Goal: Task Accomplishment & Management: Complete application form

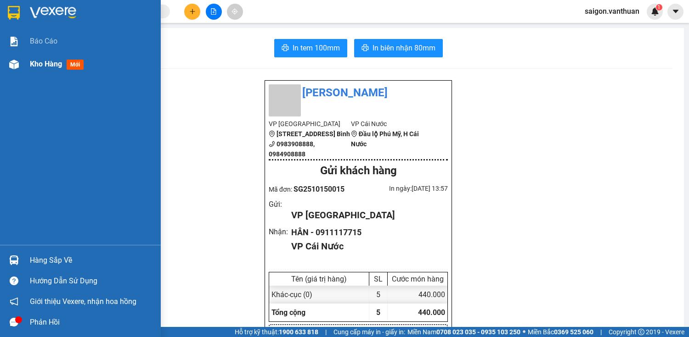
click at [48, 68] on span "Kho hàng" at bounding box center [46, 64] width 32 height 9
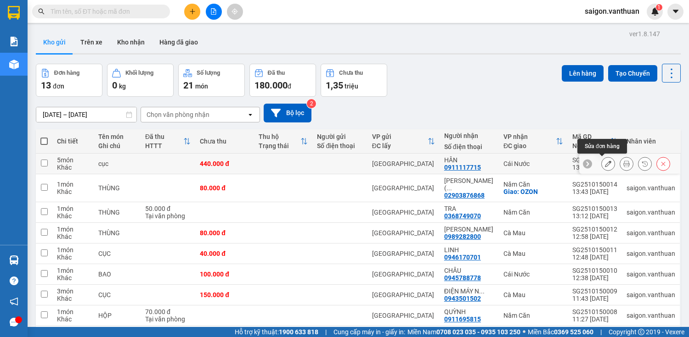
click at [605, 163] on icon at bounding box center [608, 164] width 6 height 6
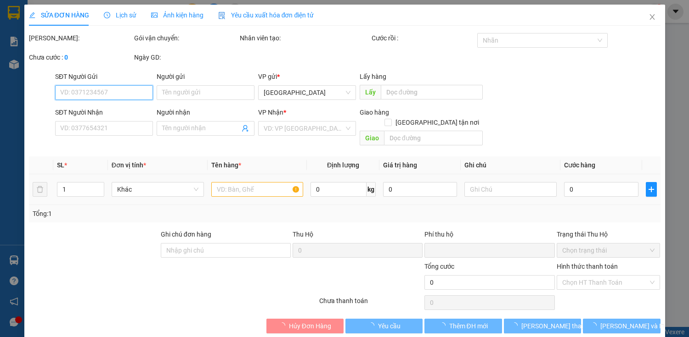
type input "0911117715"
type input "HÂN"
type input "0"
type input "440.000"
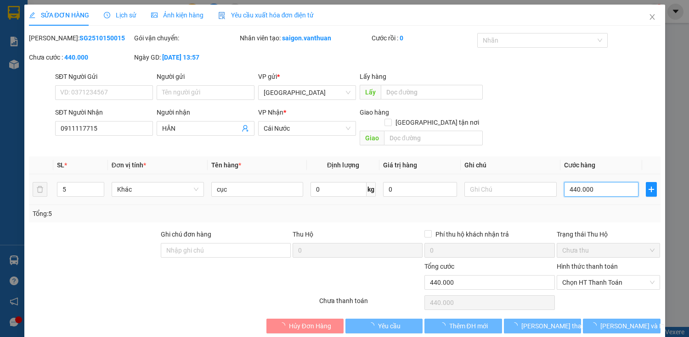
click at [577, 182] on input "440.000" at bounding box center [601, 189] width 74 height 15
type input "0"
type input "30"
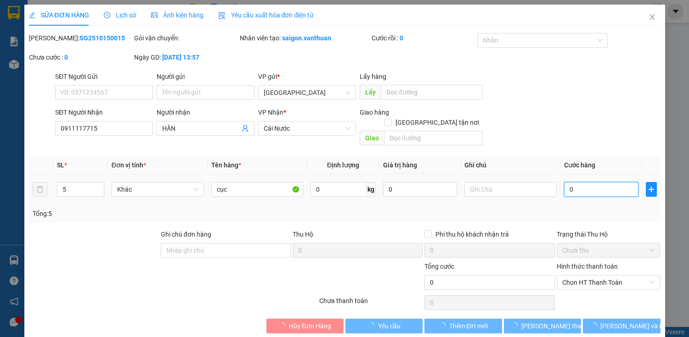
type input "30"
type input "360"
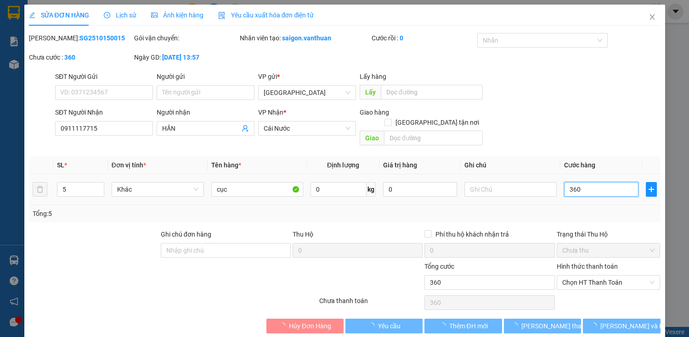
type input "3.600"
type input "36.000"
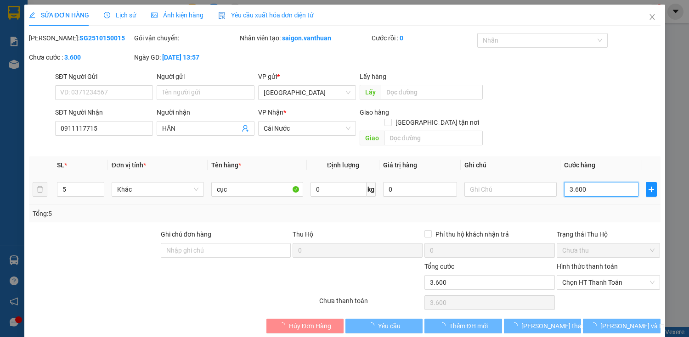
type input "36.000"
type input "360.000"
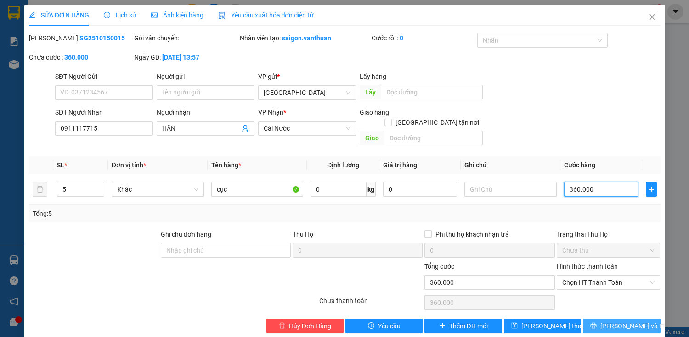
type input "360.000"
click at [594, 319] on button "[PERSON_NAME] và In" at bounding box center [621, 326] width 77 height 15
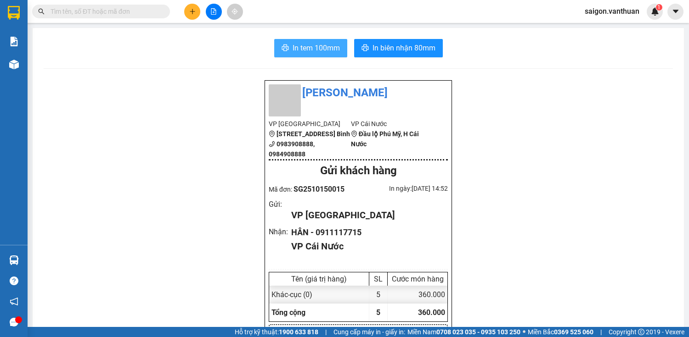
drag, startPoint x: 314, startPoint y: 42, endPoint x: 326, endPoint y: 37, distance: 13.1
click at [315, 42] on span "In tem 100mm" at bounding box center [315, 47] width 47 height 11
click at [195, 4] on div at bounding box center [213, 12] width 69 height 16
click at [193, 17] on button at bounding box center [192, 12] width 16 height 16
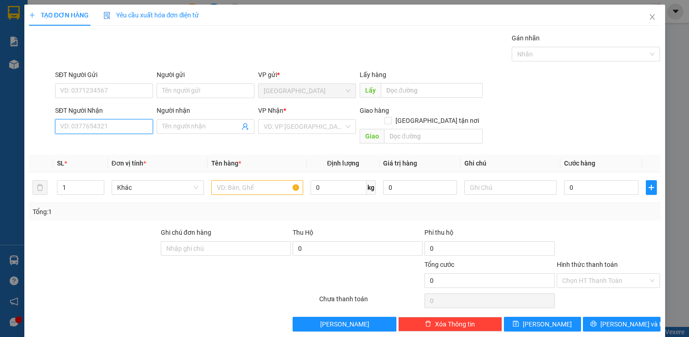
click at [124, 130] on input "SĐT Người Nhận" at bounding box center [104, 126] width 98 height 15
click at [109, 139] on div "0944577729 - NGHĨA" at bounding box center [103, 144] width 97 height 15
type input "0944577729"
type input "NGHĨA"
checkbox input "true"
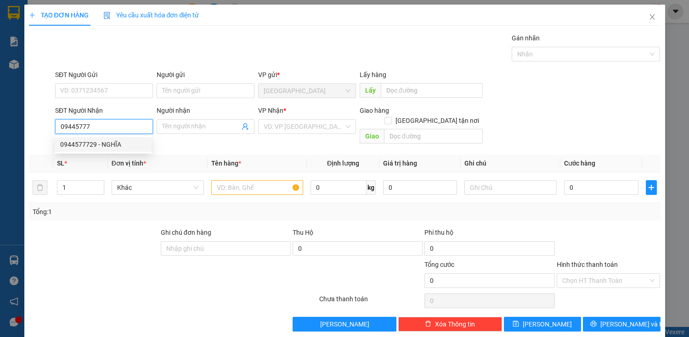
type input "ĐẤT MŨI"
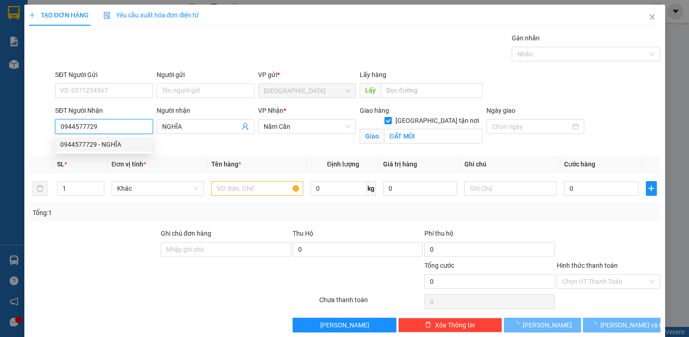
type input "60.000"
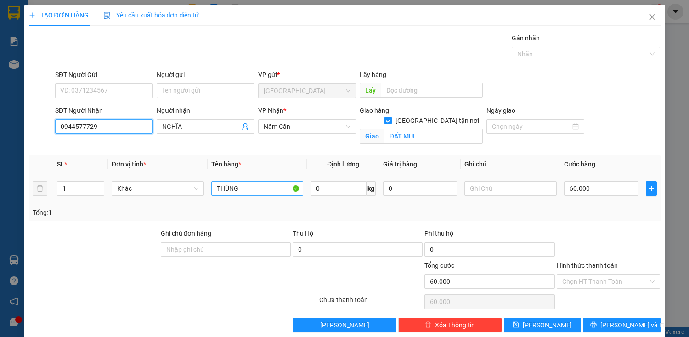
type input "0944577729"
click at [263, 190] on input "THÙNG" at bounding box center [257, 188] width 92 height 15
type input "T"
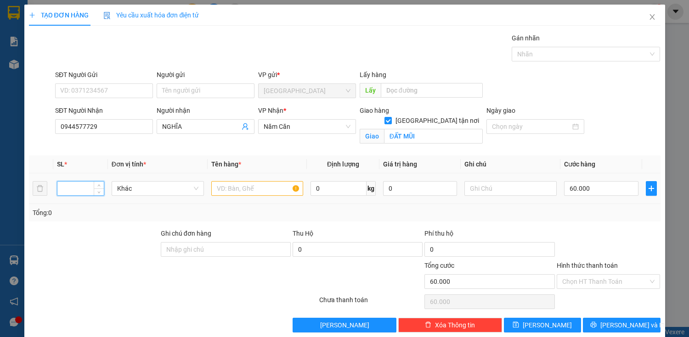
click at [86, 186] on input "number" at bounding box center [80, 189] width 46 height 14
type input "8"
click at [230, 184] on input "text" at bounding box center [257, 188] width 92 height 15
type input "KIỆN"
click at [576, 192] on input "60.000" at bounding box center [601, 188] width 74 height 15
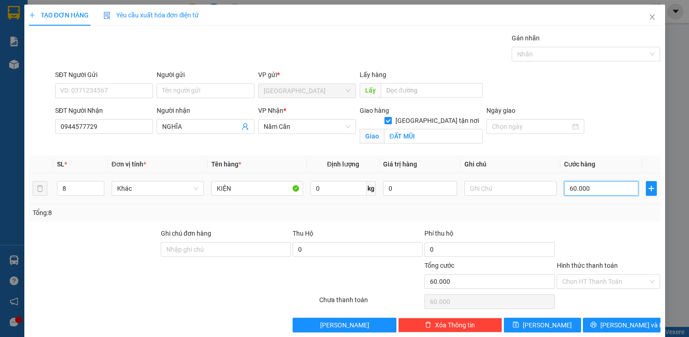
type input "0"
click at [564, 191] on input "0" at bounding box center [601, 188] width 74 height 15
type input "90"
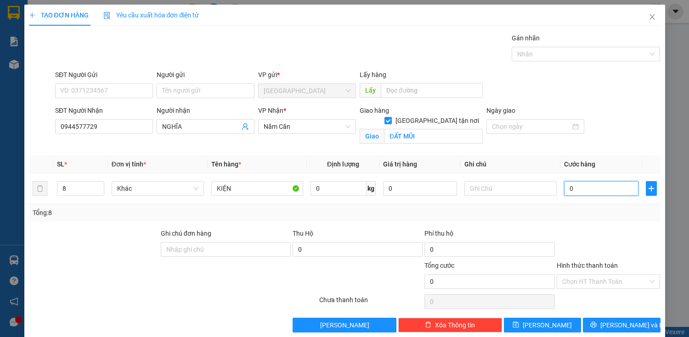
type input "90"
type input "900"
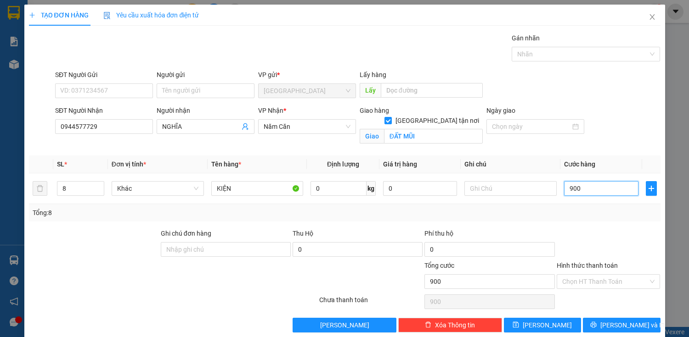
type input "9.000"
type input "90.000"
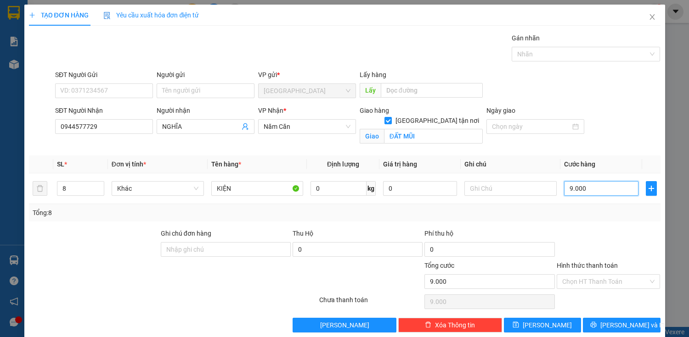
type input "90.000"
type input "900.000"
click at [604, 285] on input "Hình thức thanh toán" at bounding box center [605, 282] width 86 height 14
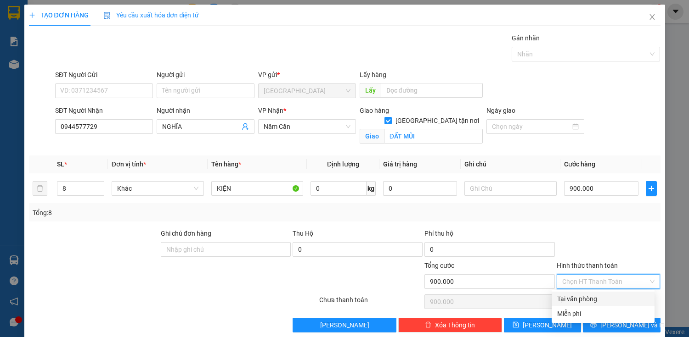
click at [602, 253] on div at bounding box center [608, 245] width 106 height 32
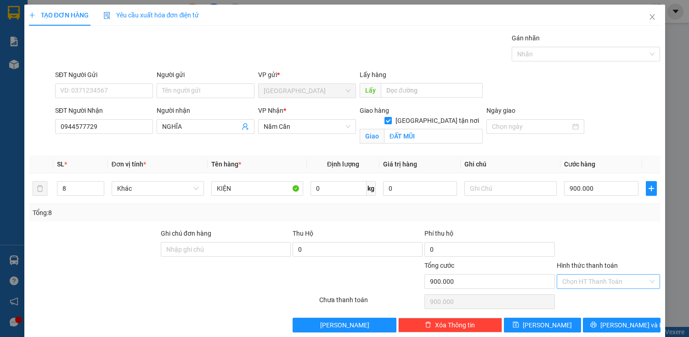
click at [618, 281] on input "Hình thức thanh toán" at bounding box center [605, 282] width 86 height 14
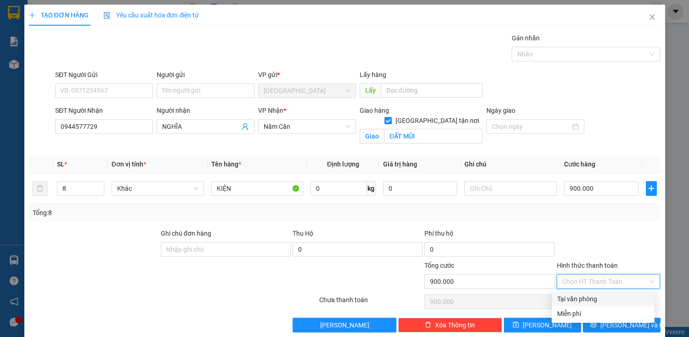
click at [613, 246] on div at bounding box center [608, 245] width 106 height 32
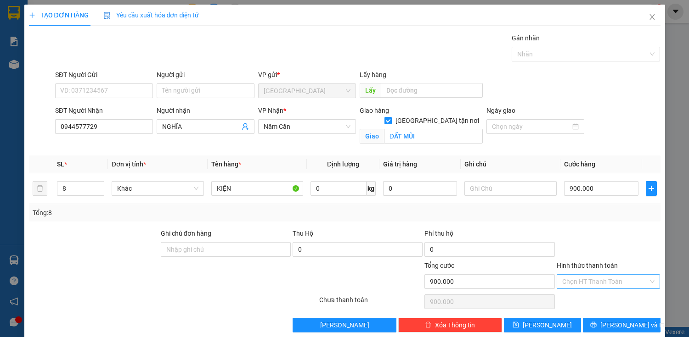
click at [600, 278] on input "Hình thức thanh toán" at bounding box center [605, 282] width 86 height 14
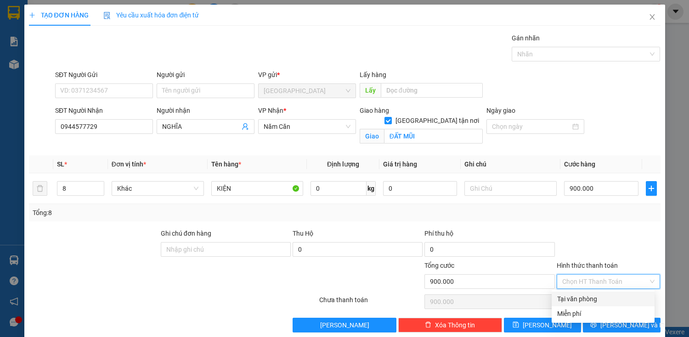
click at [593, 232] on div at bounding box center [608, 245] width 106 height 32
drag, startPoint x: 603, startPoint y: 280, endPoint x: 603, endPoint y: 286, distance: 6.9
click at [603, 283] on input "Hình thức thanh toán" at bounding box center [605, 282] width 86 height 14
click at [596, 299] on div "Tại văn phòng" at bounding box center [603, 299] width 92 height 10
type input "0"
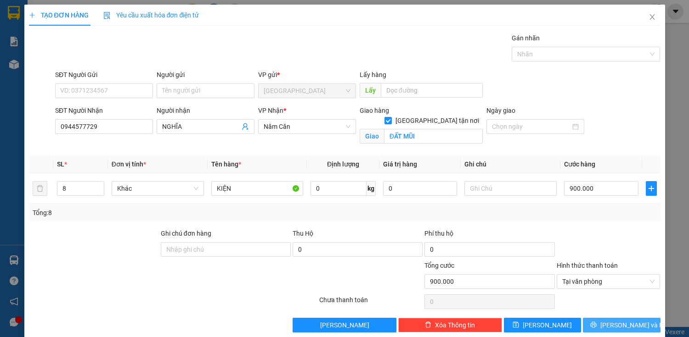
click at [642, 321] on button "[PERSON_NAME] và In" at bounding box center [621, 325] width 77 height 15
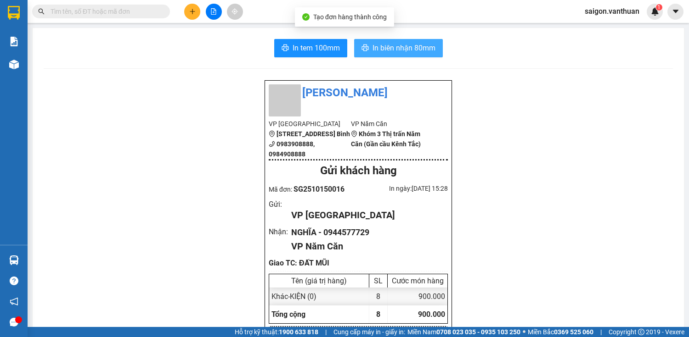
drag, startPoint x: 411, startPoint y: 48, endPoint x: 390, endPoint y: 34, distance: 25.0
click at [410, 46] on span "In biên nhận 80mm" at bounding box center [403, 47] width 63 height 11
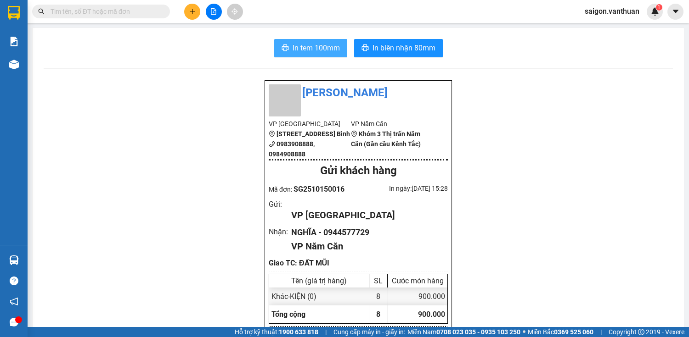
click at [302, 50] on span "In tem 100mm" at bounding box center [315, 47] width 47 height 11
click at [195, 10] on icon "plus" at bounding box center [192, 11] width 6 height 6
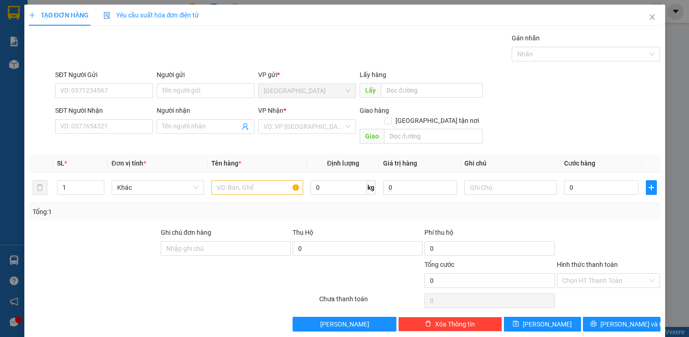
click at [132, 118] on div "SĐT Người Nhận" at bounding box center [104, 113] width 98 height 14
click at [135, 121] on input "SĐT Người Nhận" at bounding box center [104, 126] width 98 height 15
click at [163, 130] on div "SĐT Người Nhận VD: 0377654321 Người nhận Tên người nhận VP Nhận * VD: VP [GEOGR…" at bounding box center [357, 127] width 609 height 42
type input "0912091320"
click at [229, 128] on input "Người nhận" at bounding box center [201, 127] width 78 height 10
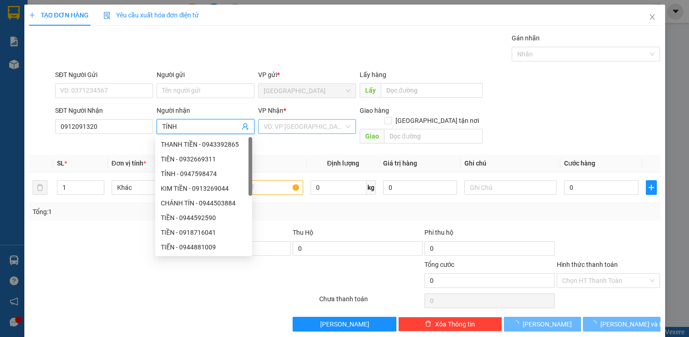
type input "TÍNH"
click at [310, 121] on input "search" at bounding box center [303, 127] width 80 height 14
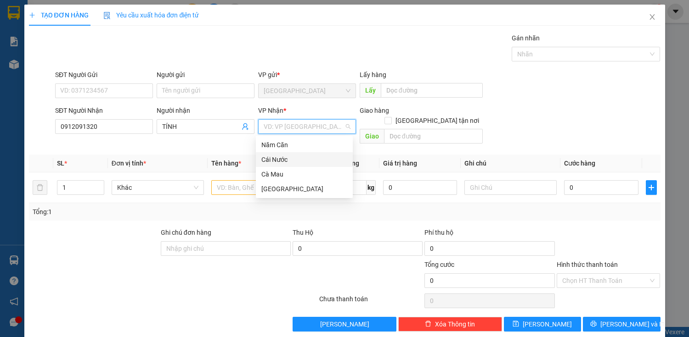
click at [275, 161] on div "Cái Nước" at bounding box center [304, 160] width 86 height 10
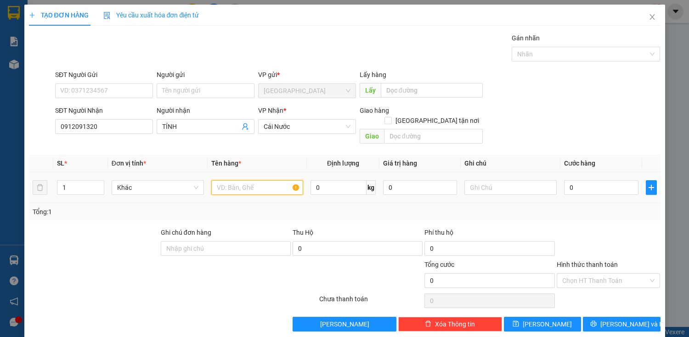
click at [233, 180] on input "text" at bounding box center [257, 187] width 92 height 15
type input "THÙNG"
click at [573, 180] on input "0" at bounding box center [601, 187] width 74 height 15
type input "0"
click at [488, 180] on input "text" at bounding box center [510, 187] width 92 height 15
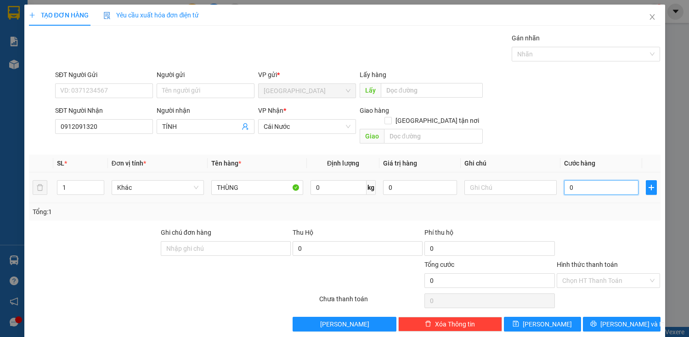
click at [575, 180] on input "0" at bounding box center [601, 187] width 74 height 15
drag, startPoint x: 505, startPoint y: 187, endPoint x: 505, endPoint y: 182, distance: 5.0
click at [505, 186] on td at bounding box center [510, 188] width 100 height 31
click at [505, 182] on input "text" at bounding box center [510, 187] width 92 height 15
click at [505, 182] on input "THU HỘ:" at bounding box center [510, 187] width 92 height 15
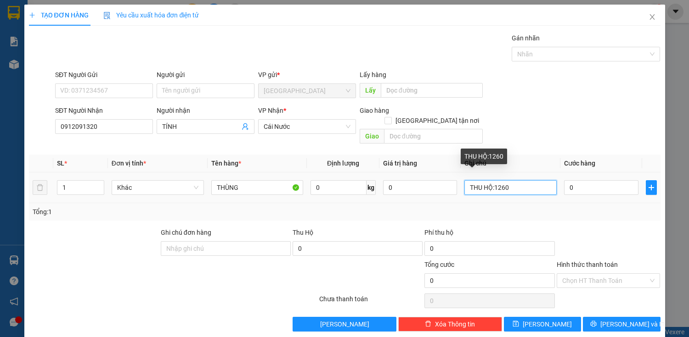
click at [494, 180] on input "THU HỘ:1260" at bounding box center [510, 187] width 92 height 15
click at [512, 180] on input "THU HỘ:1.260" at bounding box center [510, 187] width 92 height 15
type input "THU HỘ:1.260.000"
click at [577, 173] on td "0" at bounding box center [600, 188] width 81 height 31
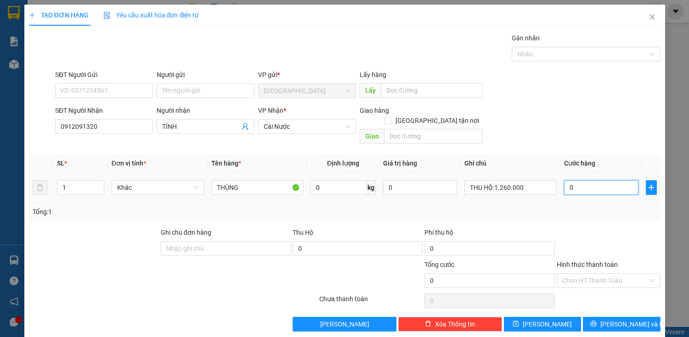
click at [579, 180] on input "0" at bounding box center [601, 187] width 74 height 15
type input "8"
type input "80"
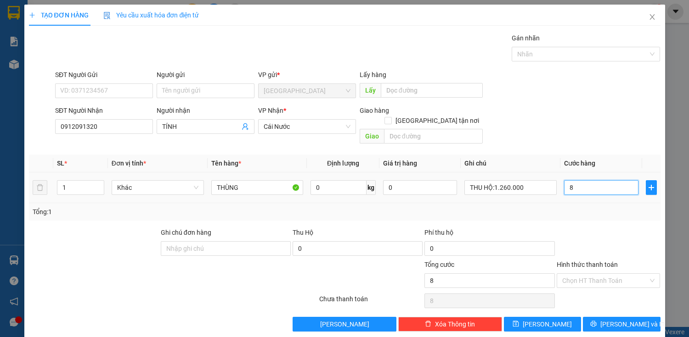
type input "80"
type input "800"
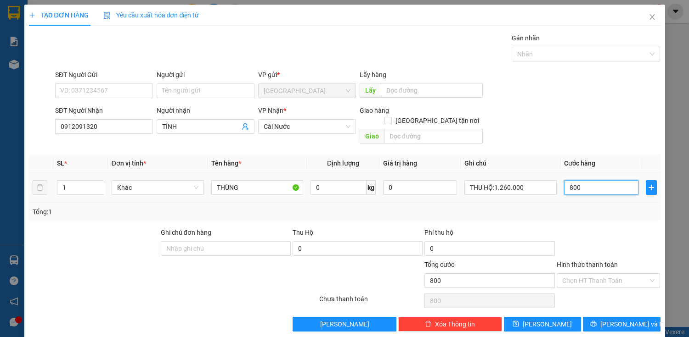
type input "8.000"
type input "800"
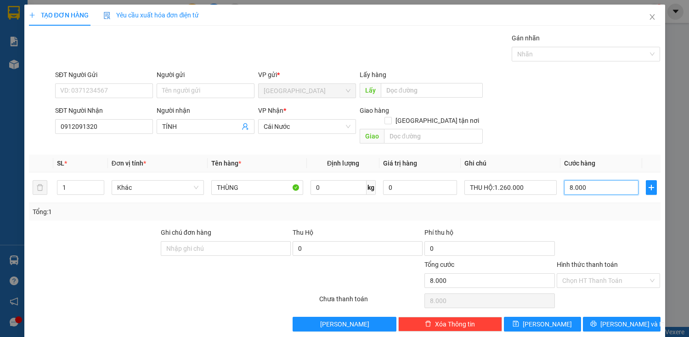
type input "800"
type input "80"
type input "8"
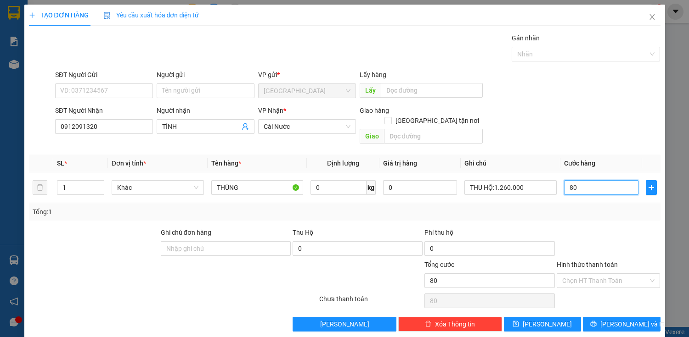
type input "8"
type input "0"
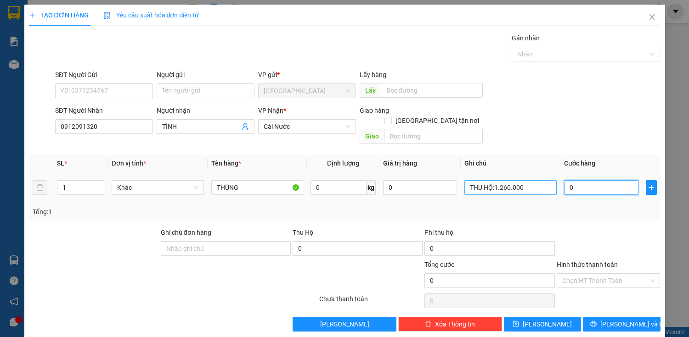
type input "80"
type input "800"
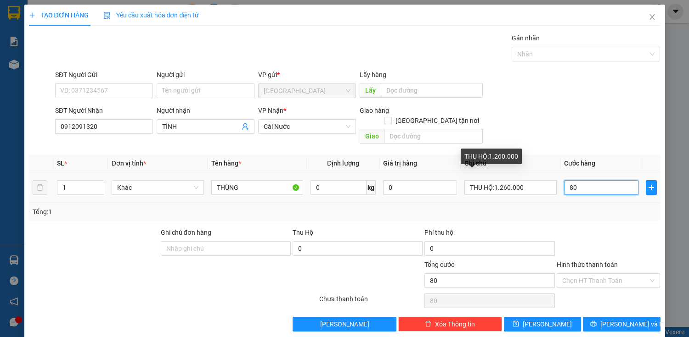
type input "800"
type input "8.000"
type input "80.000"
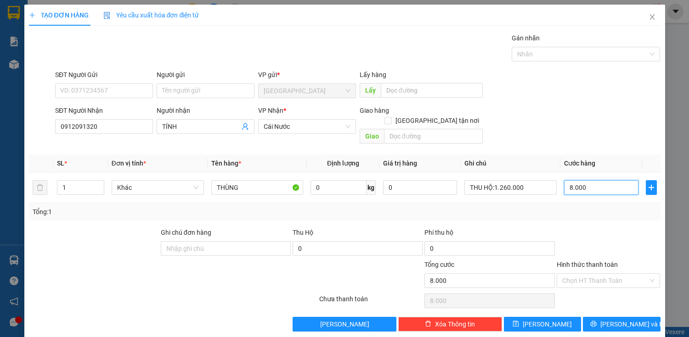
type input "80.000"
type input "800.000"
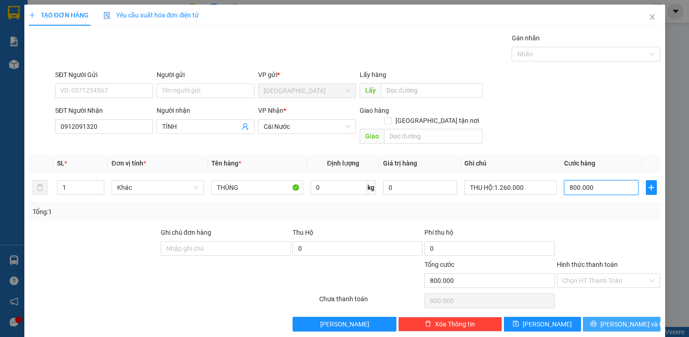
type input "80.000"
click at [610, 319] on span "[PERSON_NAME] và In" at bounding box center [632, 324] width 64 height 10
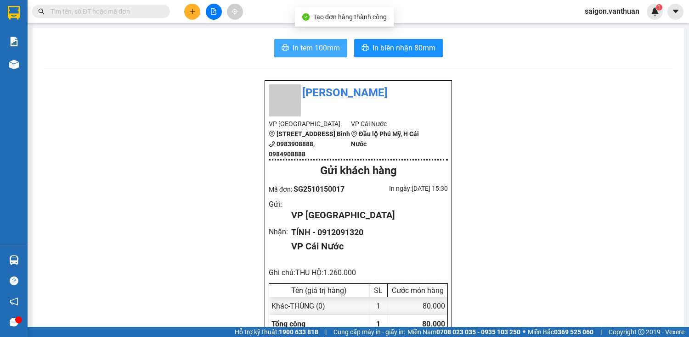
click at [327, 43] on span "In tem 100mm" at bounding box center [315, 47] width 47 height 11
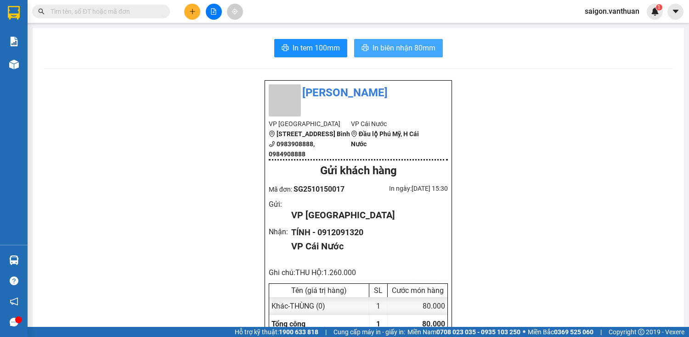
drag, startPoint x: 410, startPoint y: 50, endPoint x: 418, endPoint y: 43, distance: 10.7
click at [411, 50] on span "In biên nhận 80mm" at bounding box center [403, 47] width 63 height 11
drag, startPoint x: 392, startPoint y: 8, endPoint x: 189, endPoint y: 7, distance: 202.4
click at [189, 7] on button at bounding box center [192, 12] width 16 height 16
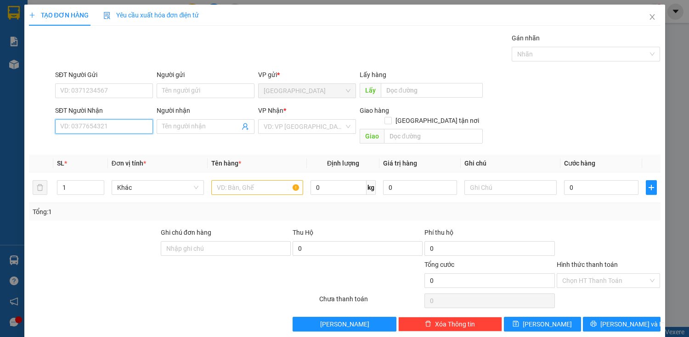
click at [99, 124] on input "SĐT Người Nhận" at bounding box center [104, 126] width 98 height 15
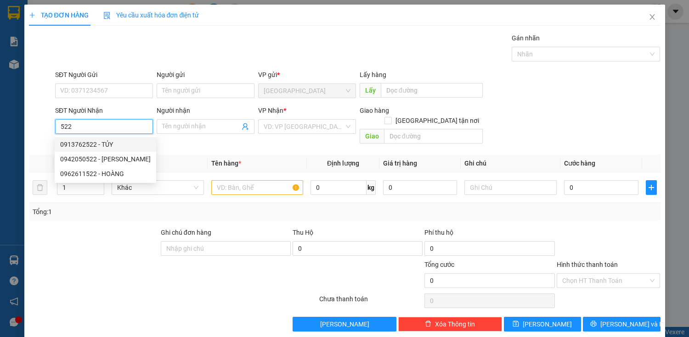
click at [108, 146] on div "0913762522 - TỦY" at bounding box center [105, 145] width 90 height 10
type input "0913762522"
type input "TỦY"
type input "50.000"
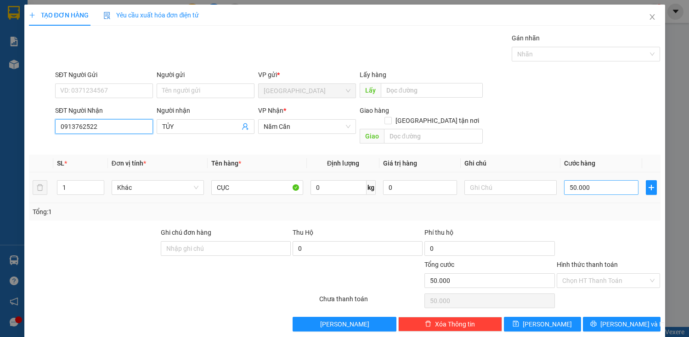
type input "0913762522"
click at [578, 180] on input "50.000" at bounding box center [601, 187] width 74 height 15
type input "4"
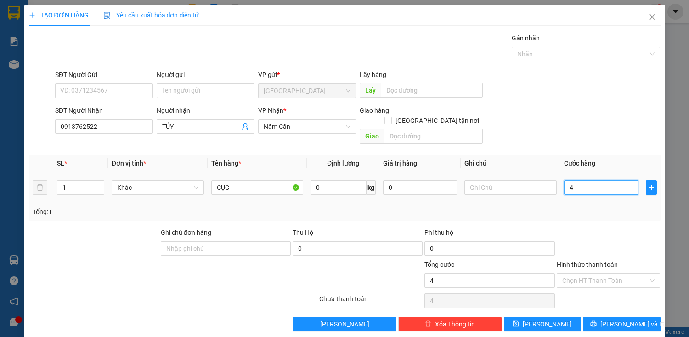
type input "40"
type input "400"
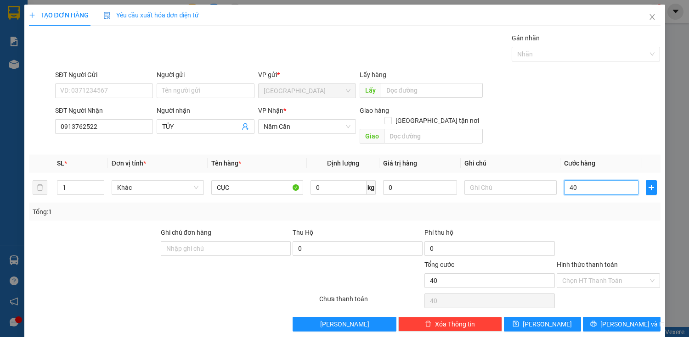
type input "400"
type input "4.000"
type input "40.000"
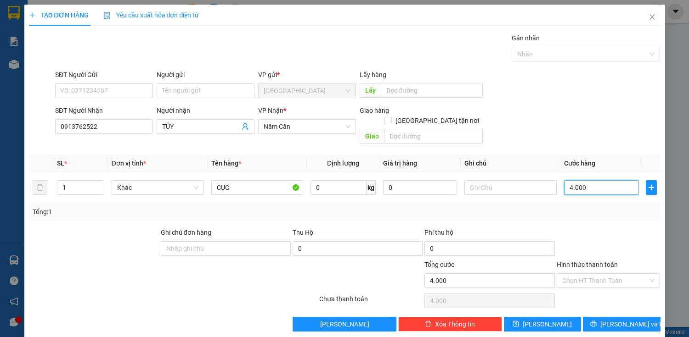
type input "40.000"
click at [605, 319] on button "[PERSON_NAME] và In" at bounding box center [621, 324] width 77 height 15
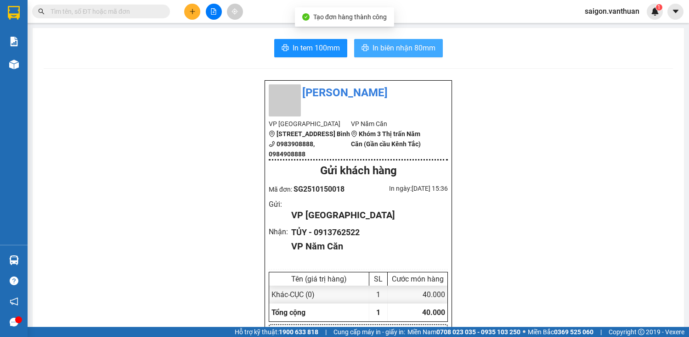
click at [359, 41] on button "In biên nhận 80mm" at bounding box center [398, 48] width 89 height 18
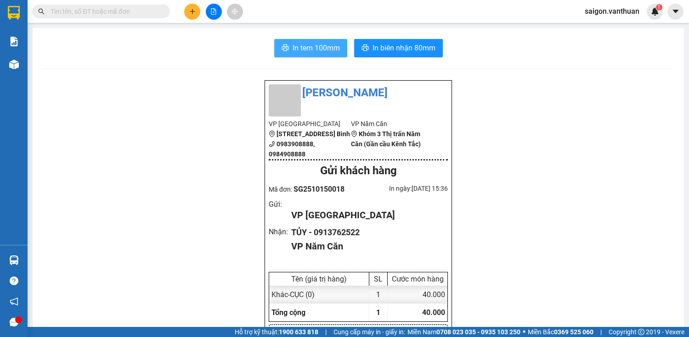
click at [323, 47] on span "In tem 100mm" at bounding box center [315, 47] width 47 height 11
click at [196, 12] on button at bounding box center [192, 12] width 16 height 16
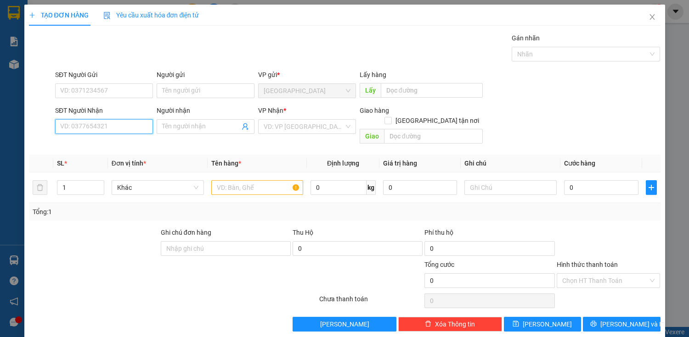
click at [101, 125] on input "SĐT Người Nhận" at bounding box center [104, 126] width 98 height 15
click at [116, 144] on div "0904727477 - NGHĨA" at bounding box center [103, 145] width 86 height 10
type input "0904727477"
type input "NGHĨA"
checkbox input "true"
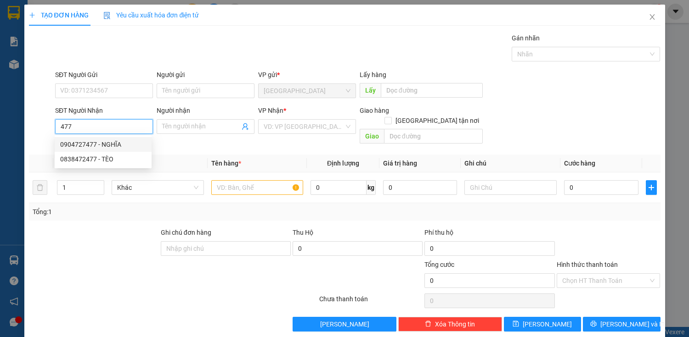
type input "CẦU ÔRO RẠCH TÀU"
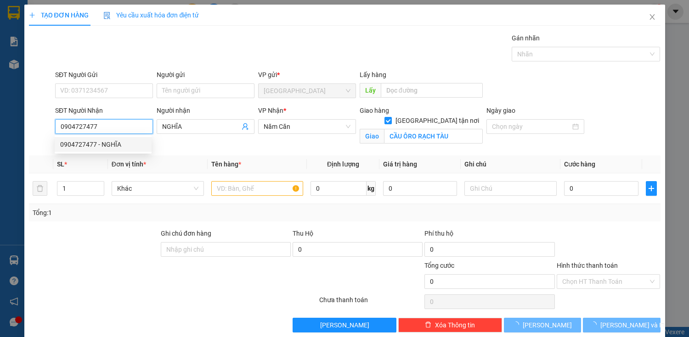
type input "700.000"
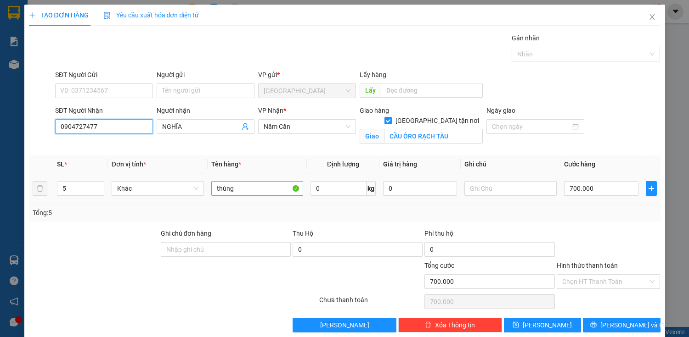
type input "0904727477"
click at [261, 187] on input "thùng" at bounding box center [257, 188] width 92 height 15
type input "t"
type input "U"
type input "CỤC"
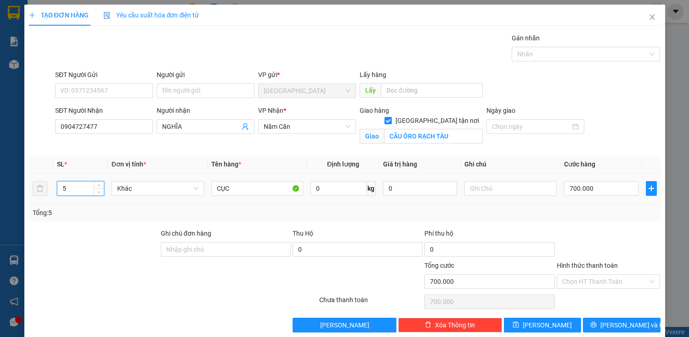
click at [92, 185] on input "5" at bounding box center [80, 189] width 46 height 14
type input "1"
click at [577, 187] on input "700.000" at bounding box center [601, 188] width 74 height 15
type input "0"
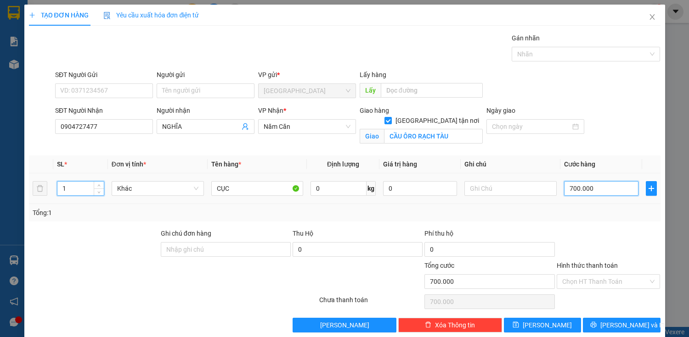
type input "0"
type input "60"
type input "600"
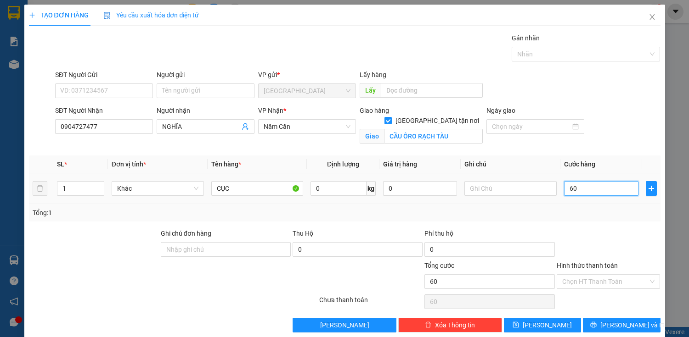
type input "600"
type input "6.000"
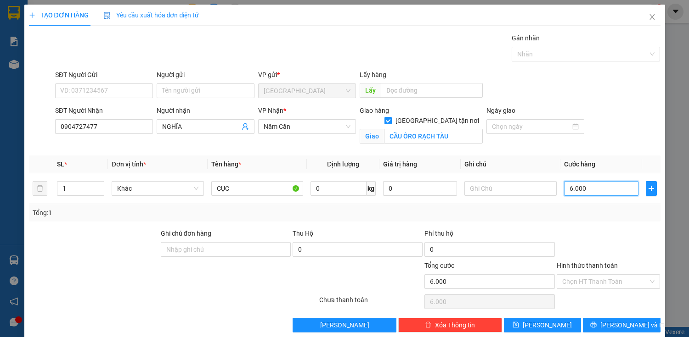
type input "60.000"
click at [615, 325] on span "[PERSON_NAME] và In" at bounding box center [632, 325] width 64 height 10
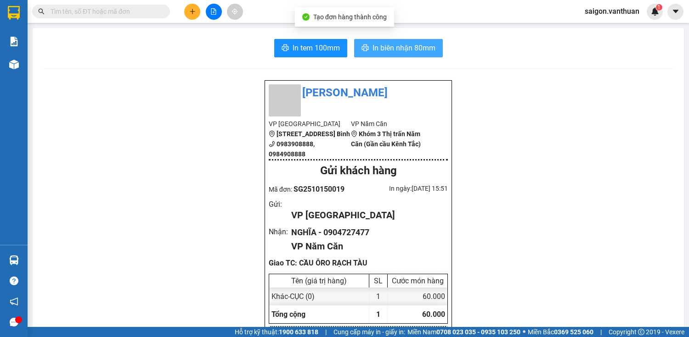
drag, startPoint x: 426, startPoint y: 55, endPoint x: 436, endPoint y: 52, distance: 10.5
click at [428, 55] on button "In biên nhận 80mm" at bounding box center [398, 48] width 89 height 18
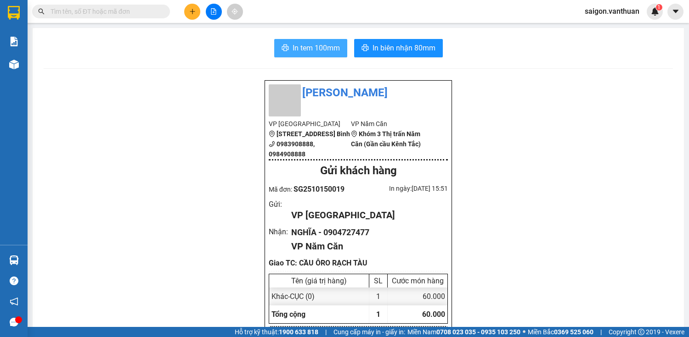
click at [334, 44] on span "In tem 100mm" at bounding box center [315, 47] width 47 height 11
click at [187, 8] on button at bounding box center [192, 12] width 16 height 16
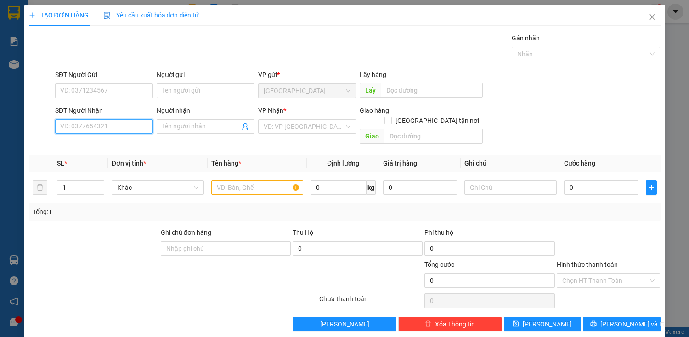
click at [81, 124] on input "SĐT Người Nhận" at bounding box center [104, 126] width 98 height 15
click at [114, 143] on div "0969184330 - LƯỢM" at bounding box center [103, 145] width 86 height 10
type input "0969184330"
type input "LƯỢM"
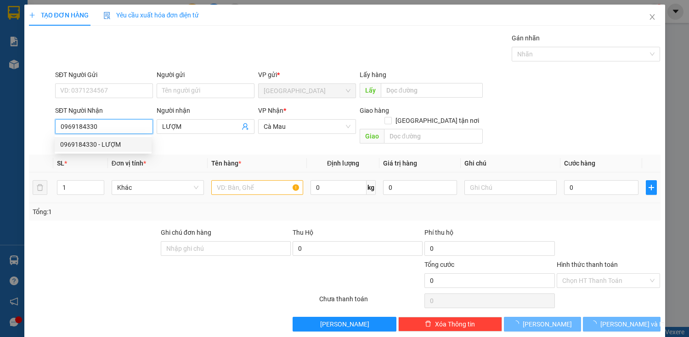
type input "60.000"
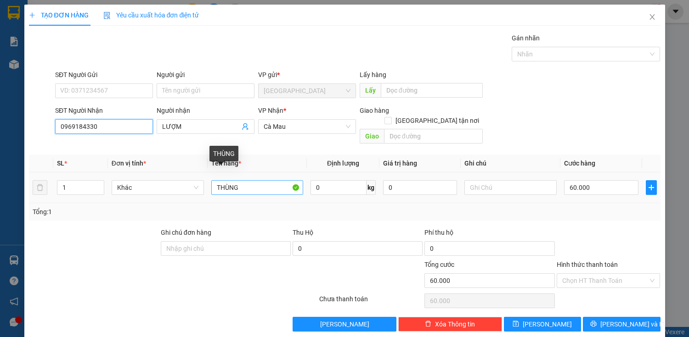
type input "0969184330"
click at [257, 180] on input "THÙNG" at bounding box center [257, 187] width 92 height 15
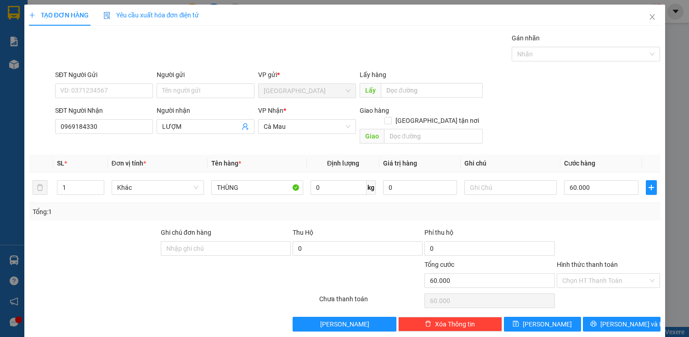
drag, startPoint x: 592, startPoint y: 266, endPoint x: 595, endPoint y: 241, distance: 25.9
click at [593, 274] on input "Hình thức thanh toán" at bounding box center [605, 281] width 86 height 14
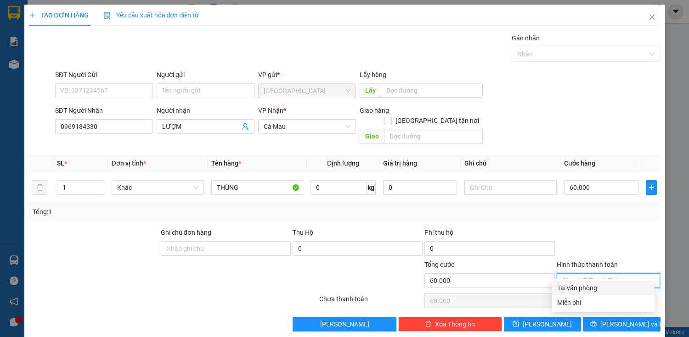
drag, startPoint x: 589, startPoint y: 286, endPoint x: 609, endPoint y: 331, distance: 48.7
click at [591, 289] on div "Tại văn phòng" at bounding box center [603, 288] width 92 height 10
type input "0"
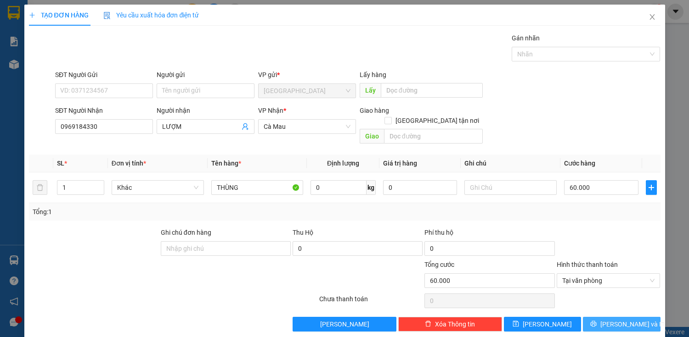
click at [609, 317] on button "[PERSON_NAME] và In" at bounding box center [621, 324] width 77 height 15
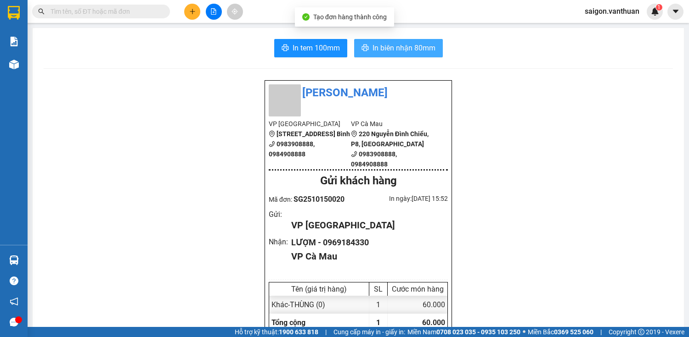
drag, startPoint x: 401, startPoint y: 47, endPoint x: 415, endPoint y: 54, distance: 15.8
click at [402, 47] on span "In biên nhận 80mm" at bounding box center [403, 47] width 63 height 11
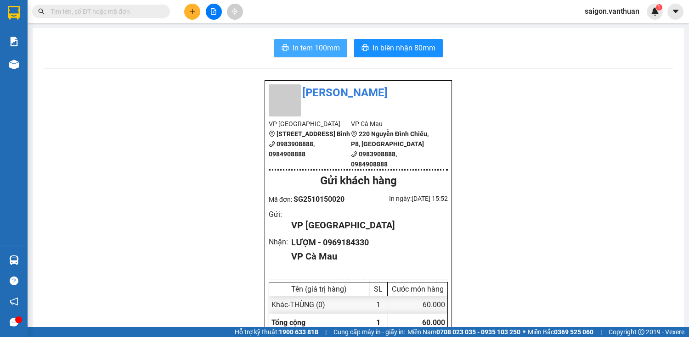
click at [316, 51] on span "In tem 100mm" at bounding box center [315, 47] width 47 height 11
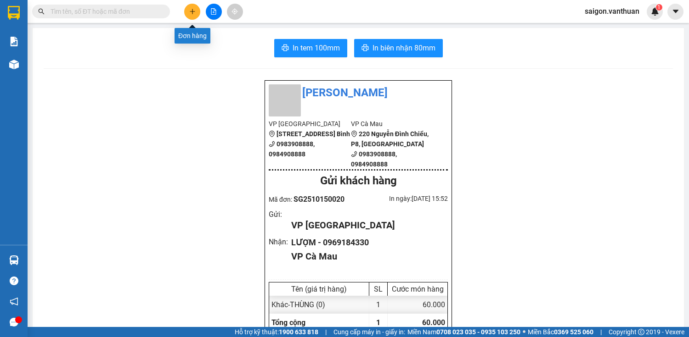
click at [187, 6] on button at bounding box center [192, 12] width 16 height 16
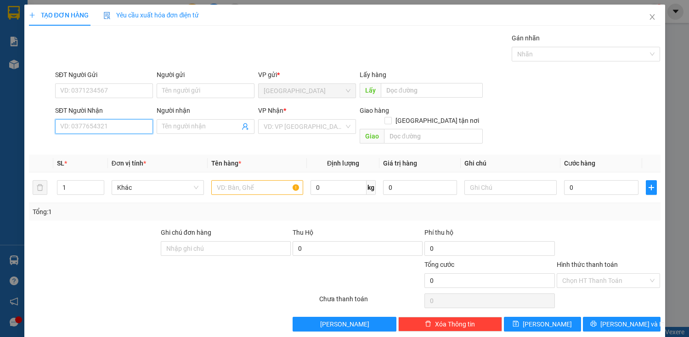
click at [112, 131] on input "SĐT Người Nhận" at bounding box center [104, 126] width 98 height 15
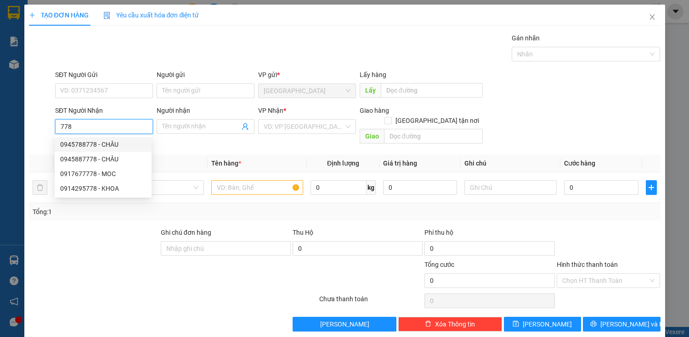
click at [106, 145] on div "0945788778 - CHÂU" at bounding box center [103, 145] width 86 height 10
type input "0945788778"
type input "CHÂU"
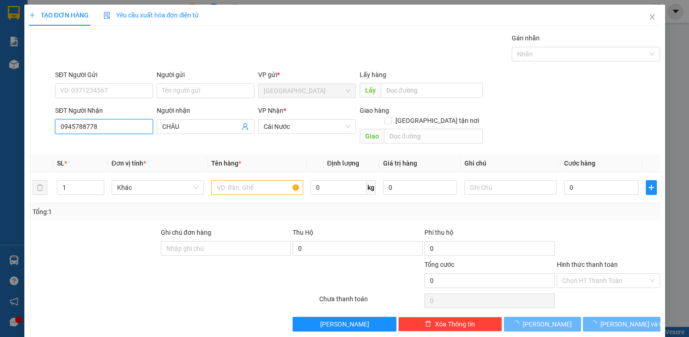
type input "100.000"
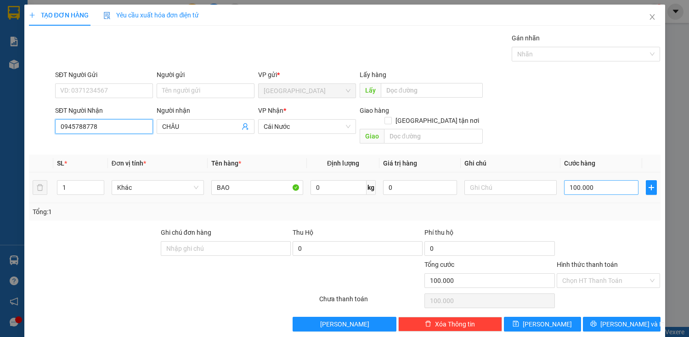
type input "0945788778"
click at [567, 180] on input "100.000" at bounding box center [601, 187] width 74 height 15
type input "0"
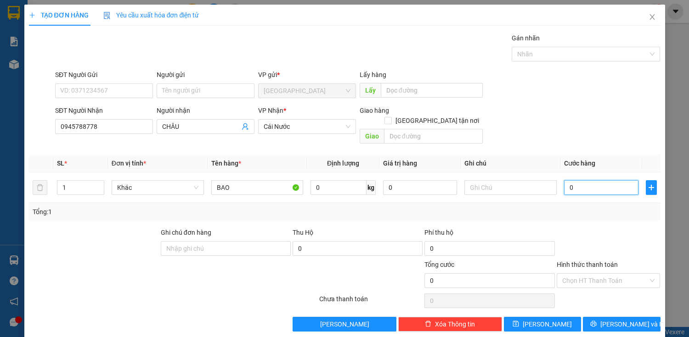
type input "10"
type input "120"
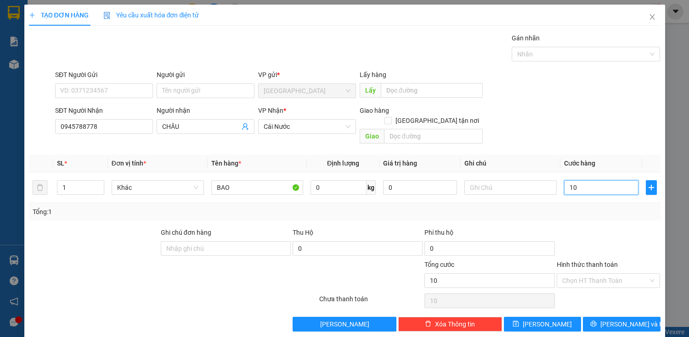
type input "120"
type input "1.200"
type input "12.000"
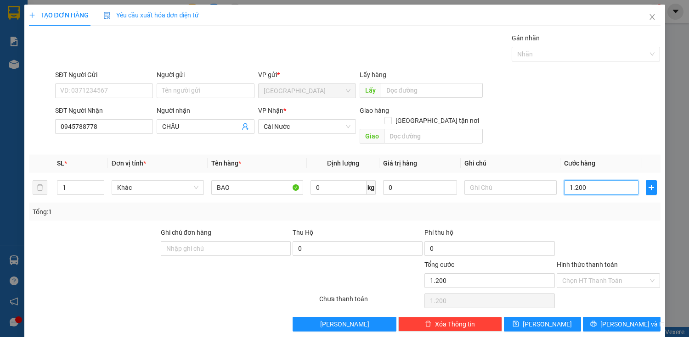
type input "12.000"
type input "120.000"
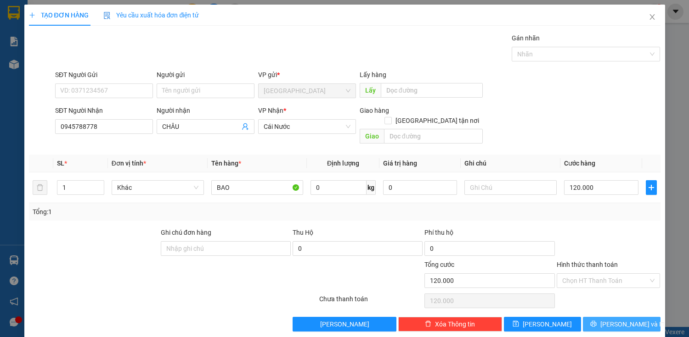
click at [630, 319] on span "[PERSON_NAME] và In" at bounding box center [632, 324] width 64 height 10
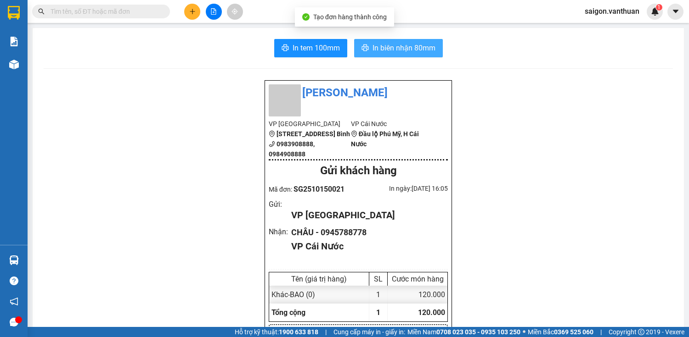
click at [399, 51] on span "In biên nhận 80mm" at bounding box center [403, 47] width 63 height 11
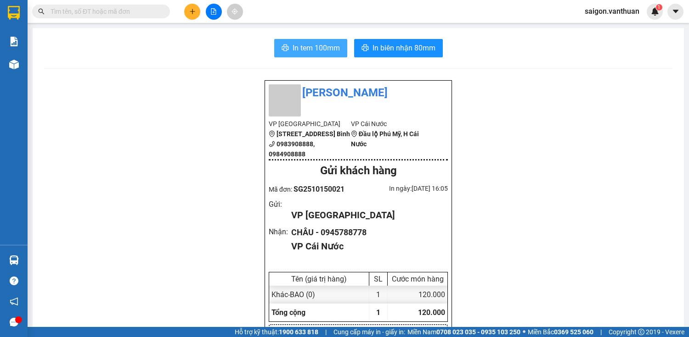
drag, startPoint x: 279, startPoint y: 44, endPoint x: 291, endPoint y: 37, distance: 14.6
click at [278, 44] on button "In tem 100mm" at bounding box center [310, 48] width 73 height 18
click at [190, 6] on button at bounding box center [192, 12] width 16 height 16
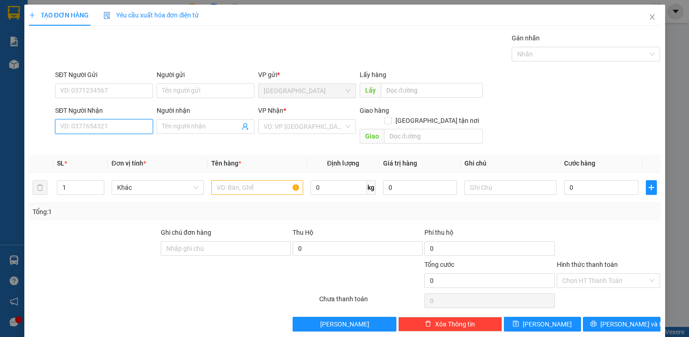
click at [102, 131] on input "SĐT Người Nhận" at bounding box center [104, 126] width 98 height 15
type input "0375944605"
click at [101, 145] on div "0375944605 - KHƯƠNG" at bounding box center [103, 145] width 86 height 10
type input "KHƯƠNG"
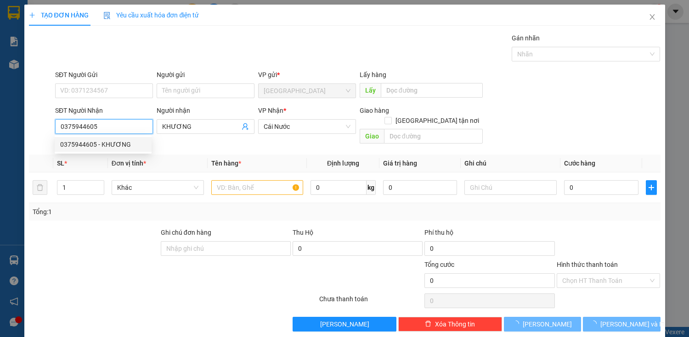
type input "100.000"
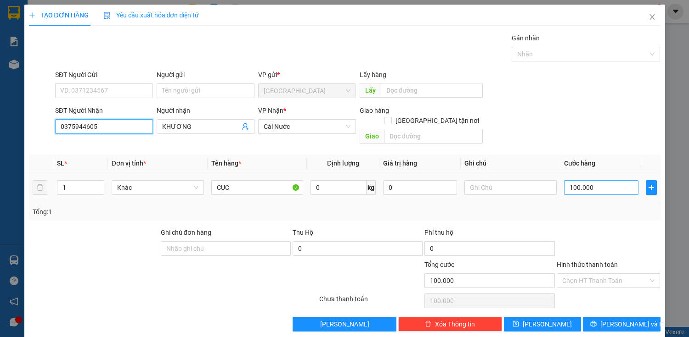
type input "0375944605"
click at [587, 180] on input "100.000" at bounding box center [601, 187] width 74 height 15
type input "0"
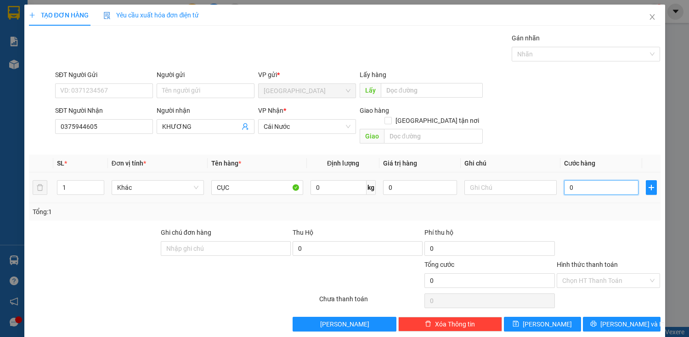
type input "60"
type input "600"
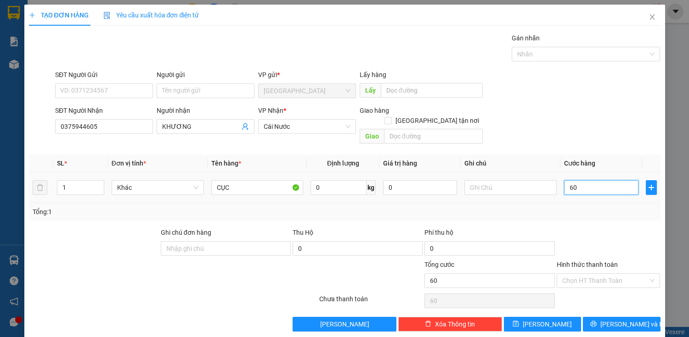
type input "600"
type input "6.000"
type input "0"
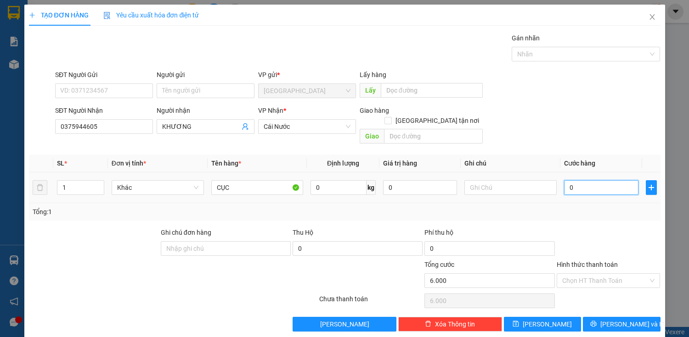
type input "0"
type input "6"
type input "06"
type input "60"
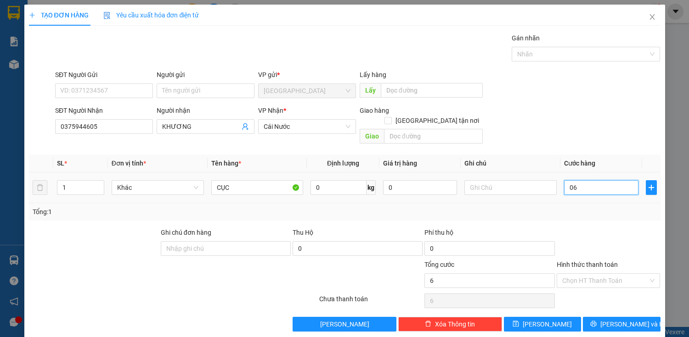
type input "60"
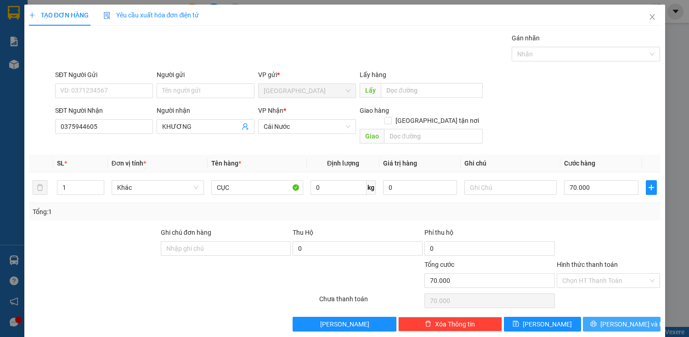
click at [614, 319] on span "[PERSON_NAME] và In" at bounding box center [632, 324] width 64 height 10
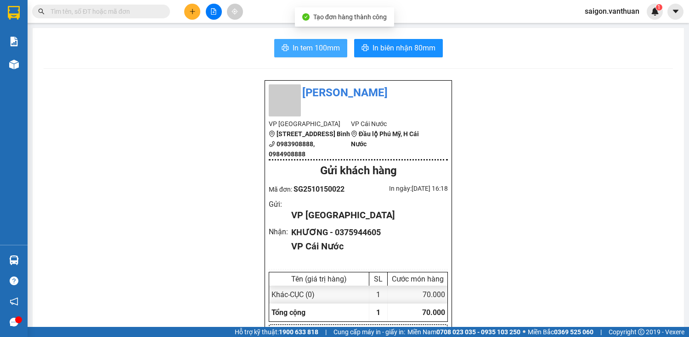
click at [290, 41] on button "In tem 100mm" at bounding box center [310, 48] width 73 height 18
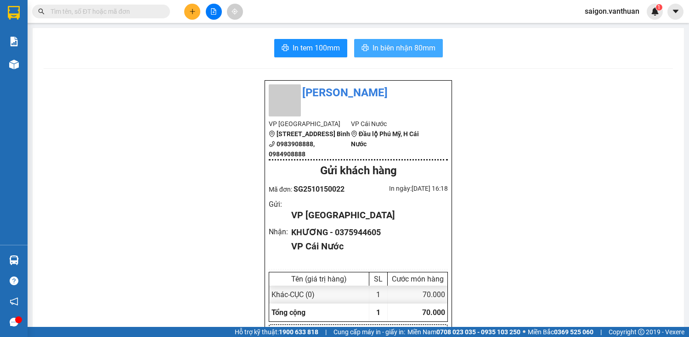
click at [378, 39] on button "In biên nhận 80mm" at bounding box center [398, 48] width 89 height 18
click at [195, 18] on button at bounding box center [192, 12] width 16 height 16
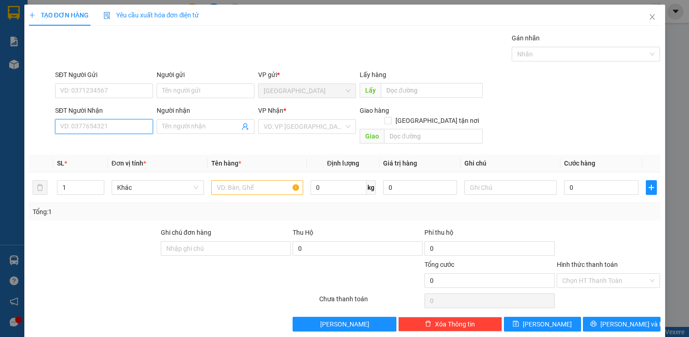
click at [135, 130] on input "SĐT Người Nhận" at bounding box center [104, 126] width 98 height 15
click at [91, 143] on div "0706390739 - NGUYÊN" at bounding box center [103, 145] width 86 height 10
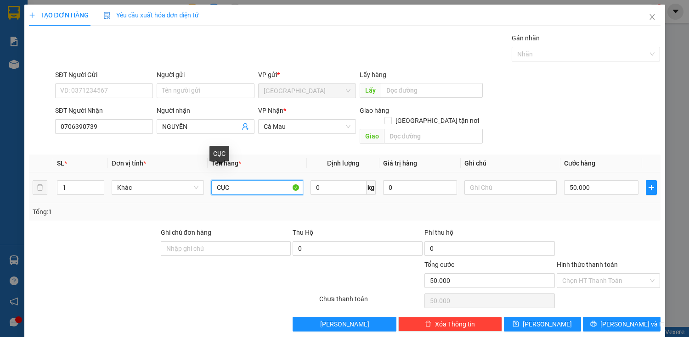
click at [235, 180] on input "CỤC" at bounding box center [257, 187] width 92 height 15
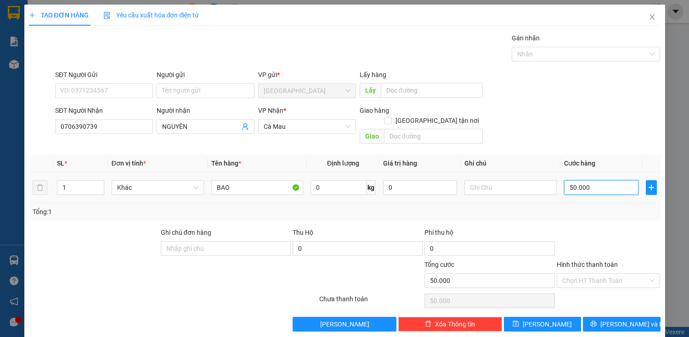
click at [585, 182] on input "50.000" at bounding box center [601, 187] width 74 height 15
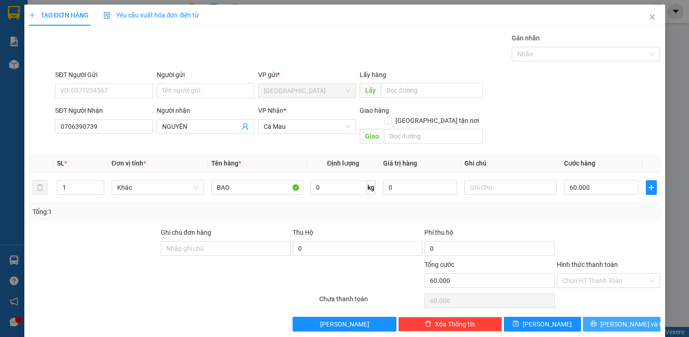
click at [624, 319] on span "[PERSON_NAME] và In" at bounding box center [632, 324] width 64 height 10
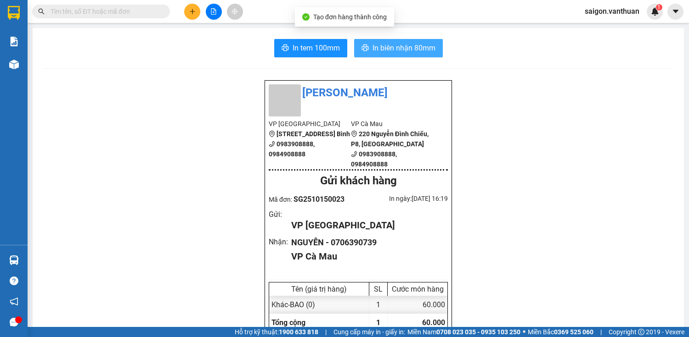
click at [421, 50] on span "In biên nhận 80mm" at bounding box center [403, 47] width 63 height 11
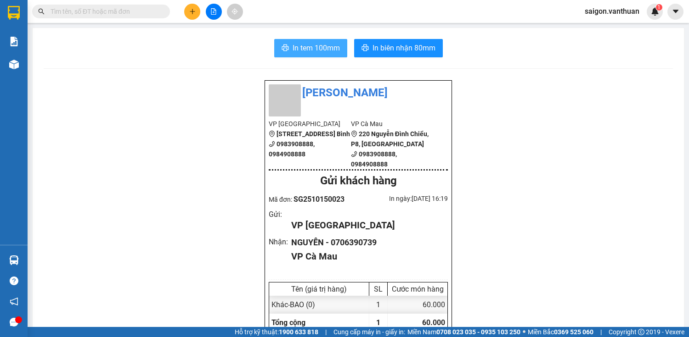
click at [341, 50] on button "In tem 100mm" at bounding box center [310, 48] width 73 height 18
click at [196, 13] on button at bounding box center [192, 12] width 16 height 16
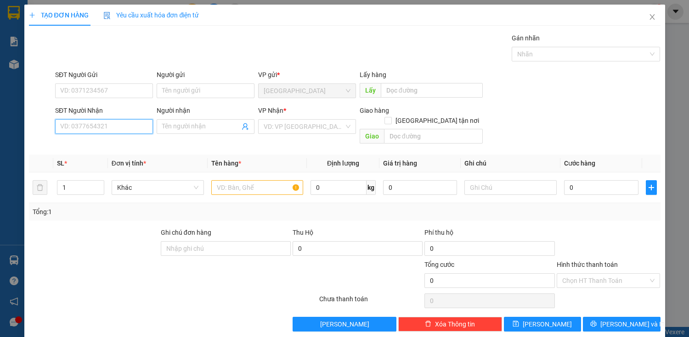
click at [95, 122] on input "SĐT Người Nhận" at bounding box center [104, 126] width 98 height 15
click at [129, 129] on input "SĐT Người Nhận" at bounding box center [104, 126] width 98 height 15
click at [102, 148] on div "0916251494 - OANH" at bounding box center [103, 145] width 86 height 10
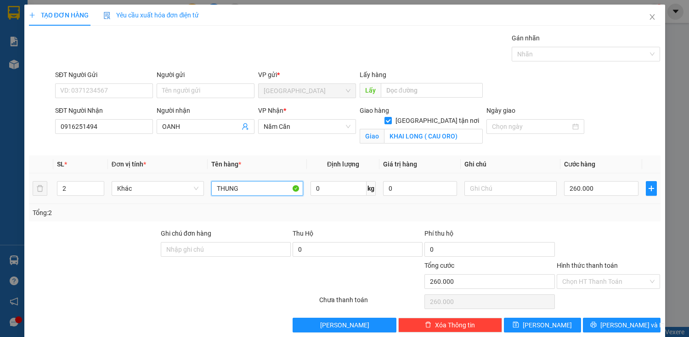
click at [297, 185] on input "THUNG" at bounding box center [257, 188] width 92 height 15
click at [600, 275] on input "Hình thức thanh toán" at bounding box center [605, 282] width 86 height 14
click at [593, 291] on div "Transit Pickup Surcharge Ids Transit Deliver Surcharge Ids Transit Deliver Surc…" at bounding box center [344, 183] width 631 height 300
drag, startPoint x: 590, startPoint y: 286, endPoint x: 590, endPoint y: 292, distance: 6.0
click at [590, 286] on input "Hình thức thanh toán" at bounding box center [605, 282] width 86 height 14
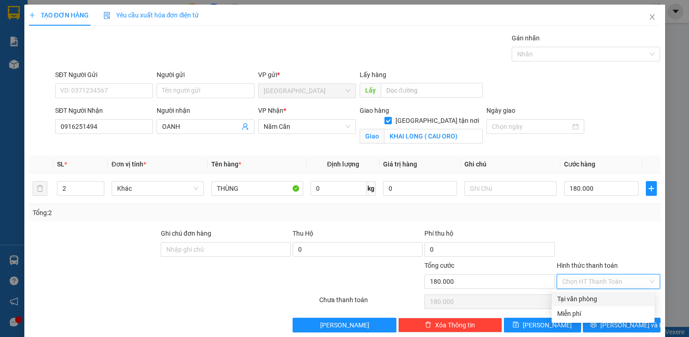
click at [590, 298] on div "Tại văn phòng" at bounding box center [603, 299] width 92 height 10
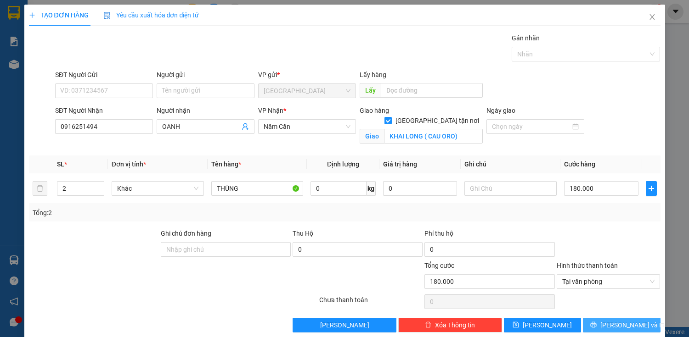
click at [588, 326] on button "[PERSON_NAME] và In" at bounding box center [621, 325] width 77 height 15
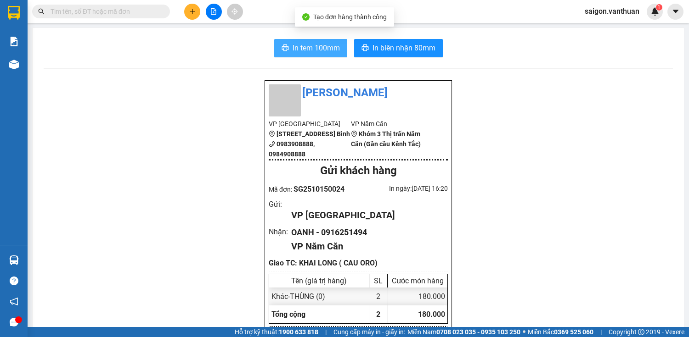
click at [284, 46] on icon "printer" at bounding box center [284, 47] width 7 height 7
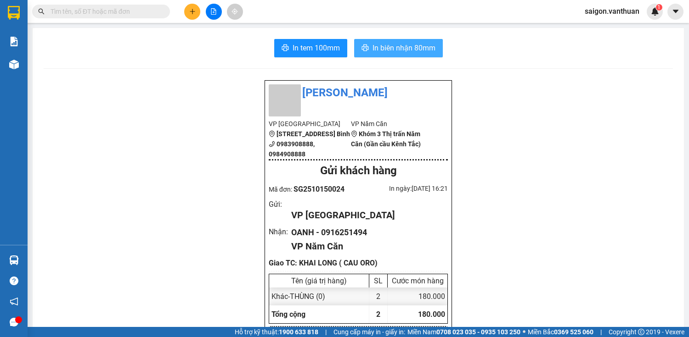
click at [414, 51] on span "In biên nhận 80mm" at bounding box center [403, 47] width 63 height 11
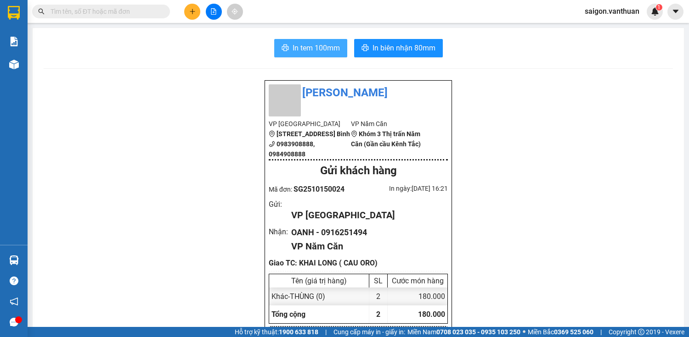
click at [325, 47] on span "In tem 100mm" at bounding box center [315, 47] width 47 height 11
click at [191, 11] on icon "plus" at bounding box center [192, 11] width 6 height 6
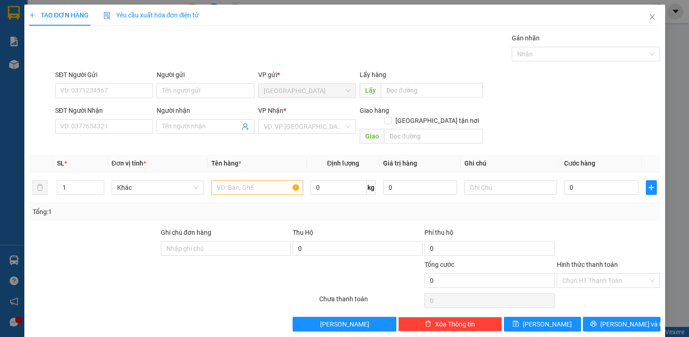
click at [155, 120] on div "Người nhận Tên người nhận" at bounding box center [205, 127] width 101 height 42
click at [81, 122] on input "SĐT Người Nhận" at bounding box center [104, 126] width 98 height 15
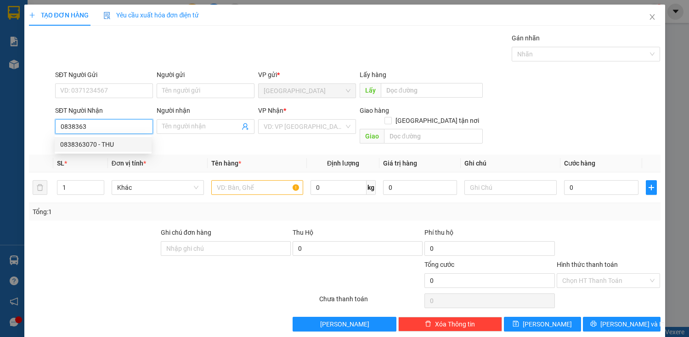
drag, startPoint x: 105, startPoint y: 148, endPoint x: 107, endPoint y: 141, distance: 7.8
click at [106, 148] on div "0838363070 - THU" at bounding box center [103, 145] width 86 height 10
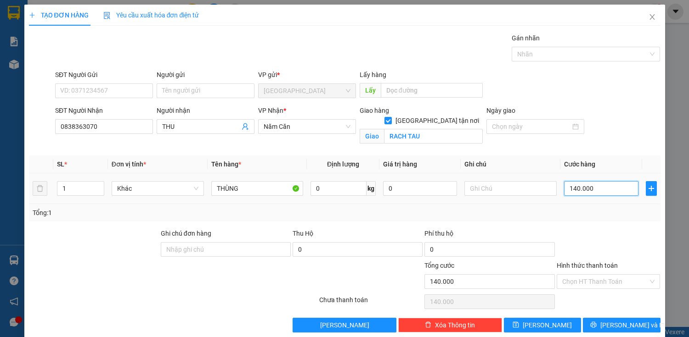
click at [573, 188] on input "140.000" at bounding box center [601, 188] width 74 height 15
click at [615, 321] on span "[PERSON_NAME] và In" at bounding box center [632, 325] width 64 height 10
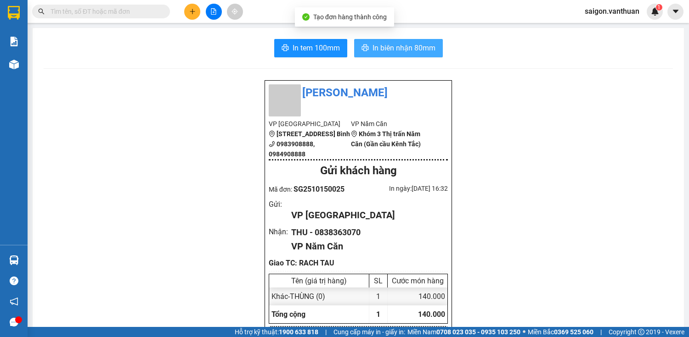
click at [395, 41] on button "In biên nhận 80mm" at bounding box center [398, 48] width 89 height 18
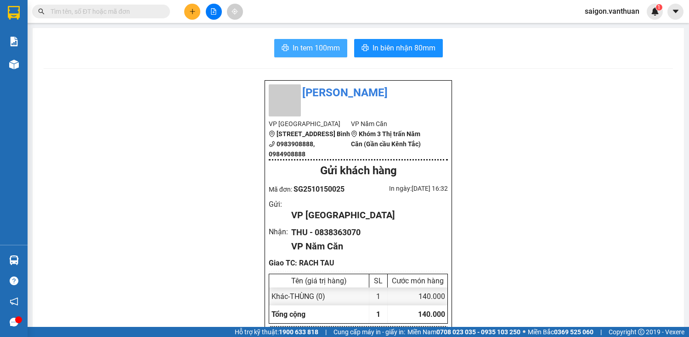
click at [331, 47] on span "In tem 100mm" at bounding box center [315, 47] width 47 height 11
click at [195, 17] on button at bounding box center [192, 12] width 16 height 16
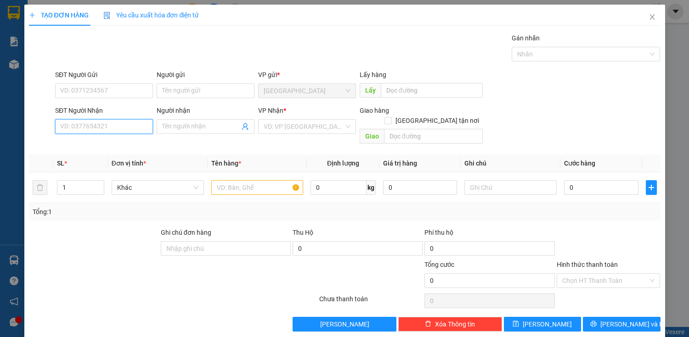
click at [141, 121] on input "SĐT Người Nhận" at bounding box center [104, 126] width 98 height 15
click at [136, 143] on div "0917788244 - [PERSON_NAME]" at bounding box center [105, 145] width 90 height 10
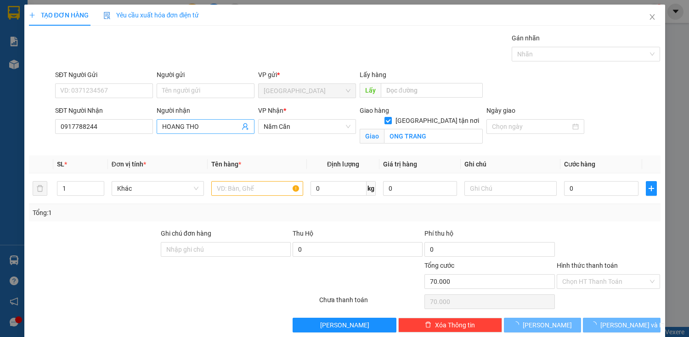
click at [218, 129] on input "HOANG THO" at bounding box center [201, 127] width 78 height 10
click at [217, 129] on input "HOANG THO" at bounding box center [201, 127] width 78 height 10
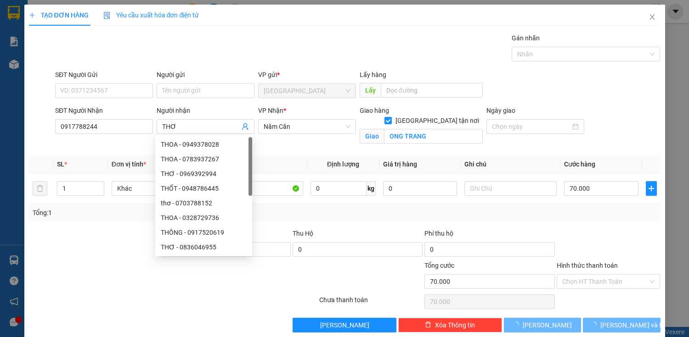
click at [605, 168] on th "Cước hàng" at bounding box center [600, 165] width 81 height 18
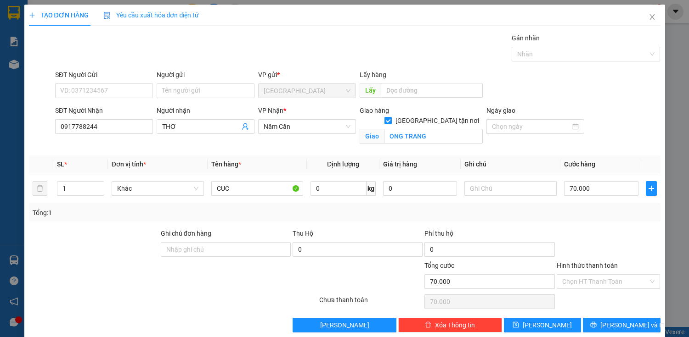
click at [597, 221] on div "Transit Pickup Surcharge Ids Transit Deliver Surcharge Ids Transit Deliver Surc…" at bounding box center [344, 183] width 631 height 300
click at [633, 329] on button "[PERSON_NAME] và In" at bounding box center [621, 325] width 77 height 15
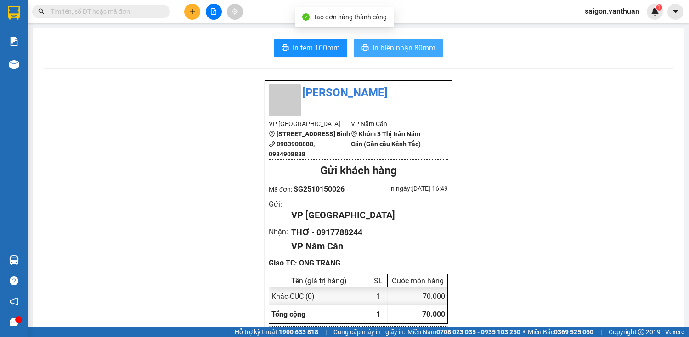
click at [426, 48] on span "In biên nhận 80mm" at bounding box center [403, 47] width 63 height 11
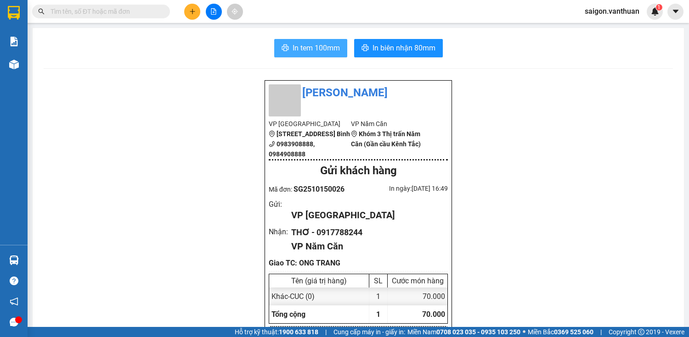
click at [305, 50] on span "In tem 100mm" at bounding box center [315, 47] width 47 height 11
click at [195, 12] on icon "plus" at bounding box center [192, 11] width 6 height 6
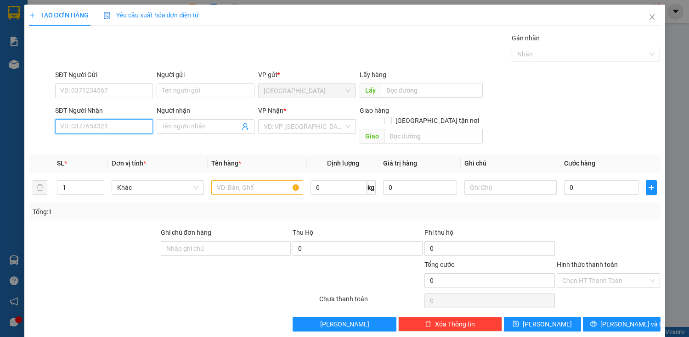
click at [118, 127] on input "SĐT Người Nhận" at bounding box center [104, 126] width 98 height 15
click at [133, 129] on input "SĐT Người Nhận" at bounding box center [104, 126] width 98 height 15
click at [119, 130] on input "SĐT Người Nhận" at bounding box center [104, 126] width 98 height 15
click at [648, 17] on icon "close" at bounding box center [651, 16] width 7 height 7
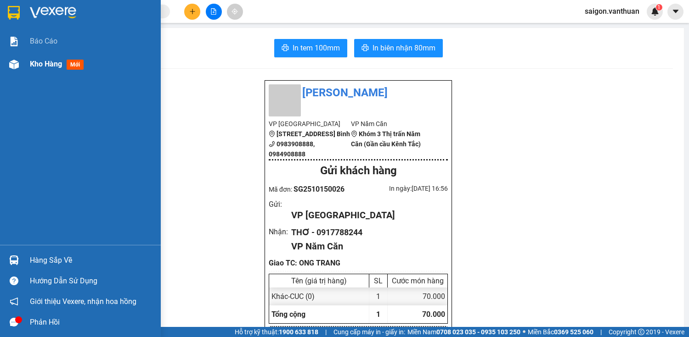
click at [16, 67] on img at bounding box center [14, 65] width 10 height 10
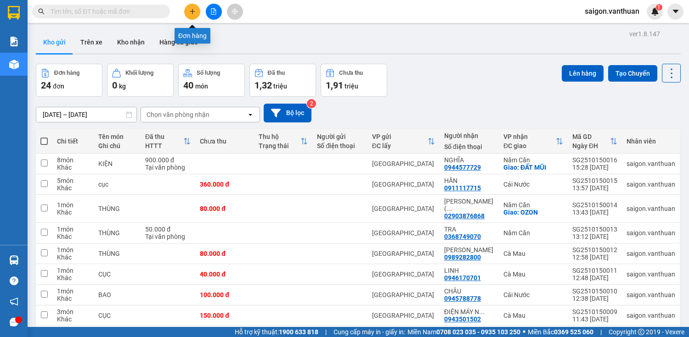
click at [196, 14] on button at bounding box center [192, 12] width 16 height 16
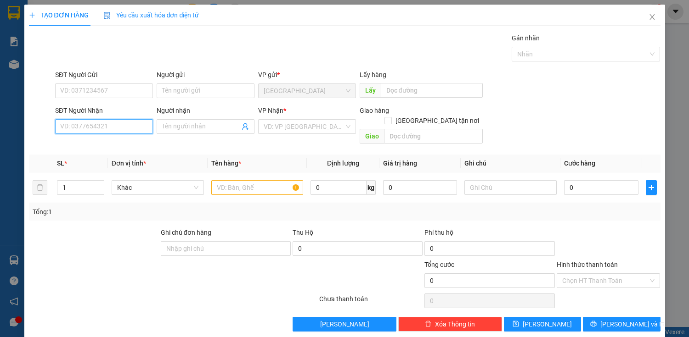
click at [106, 120] on input "SĐT Người Nhận" at bounding box center [104, 126] width 98 height 15
click at [106, 140] on div "0911117715 - HÂN" at bounding box center [103, 145] width 86 height 10
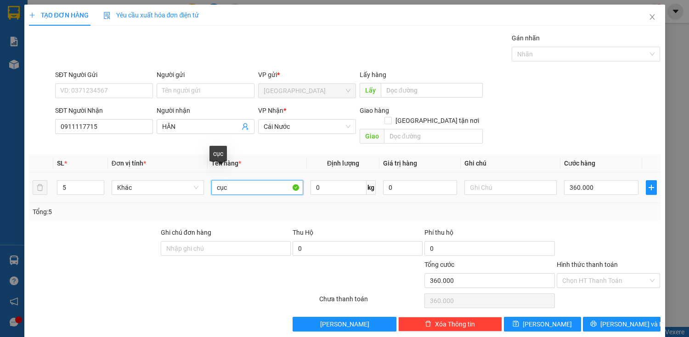
click at [250, 180] on input "cục" at bounding box center [257, 187] width 92 height 15
click at [100, 184] on icon "up" at bounding box center [98, 185] width 3 height 3
click at [224, 180] on input "text" at bounding box center [257, 187] width 92 height 15
click at [570, 180] on input "360.000" at bounding box center [601, 187] width 74 height 15
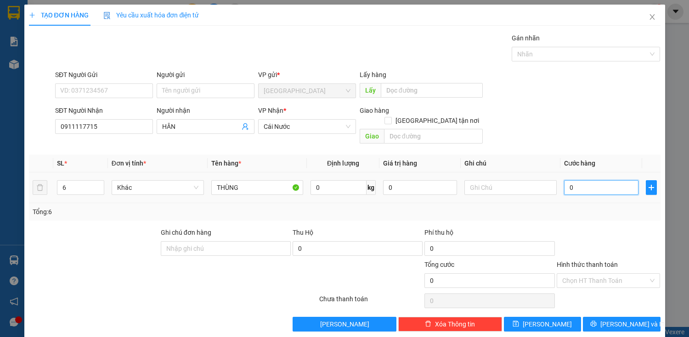
click at [564, 180] on input "0" at bounding box center [601, 187] width 74 height 15
click at [572, 180] on input "0" at bounding box center [601, 187] width 74 height 15
drag, startPoint x: 563, startPoint y: 178, endPoint x: 568, endPoint y: 178, distance: 5.1
click at [564, 180] on input "0" at bounding box center [601, 187] width 74 height 15
click at [578, 180] on input "0" at bounding box center [601, 187] width 74 height 15
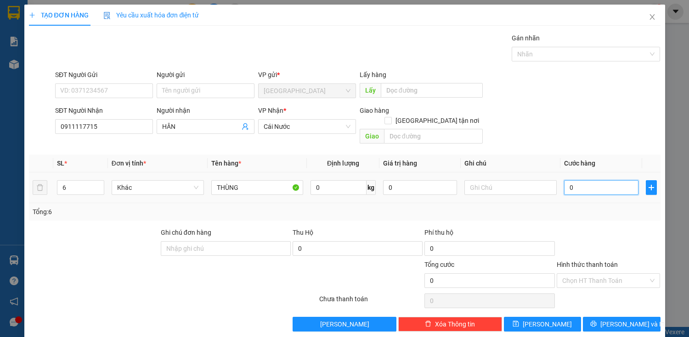
click at [564, 180] on input "0" at bounding box center [601, 187] width 74 height 15
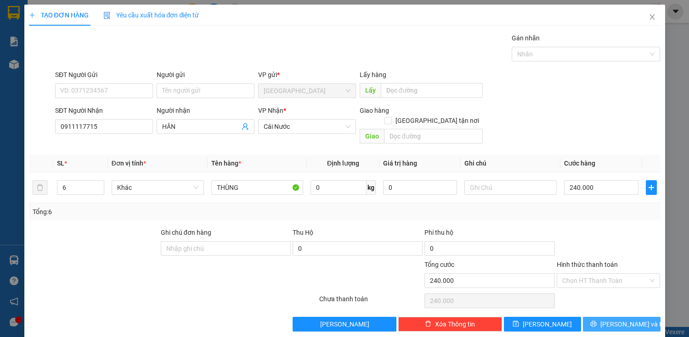
click at [615, 319] on span "[PERSON_NAME] và In" at bounding box center [632, 324] width 64 height 10
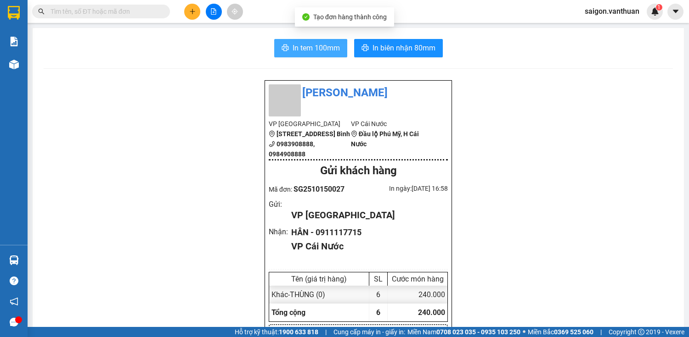
drag, startPoint x: 295, startPoint y: 48, endPoint x: 331, endPoint y: 51, distance: 35.9
click at [307, 49] on span "In tem 100mm" at bounding box center [315, 47] width 47 height 11
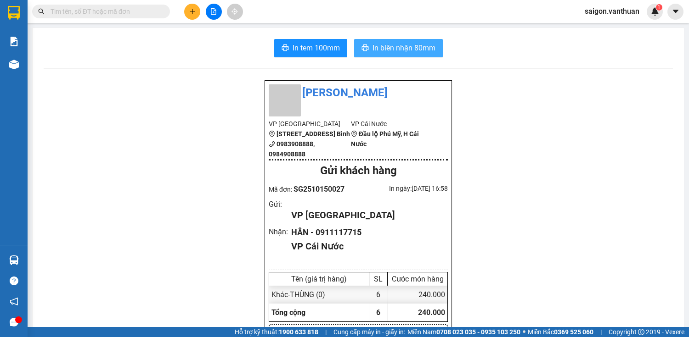
click at [411, 47] on span "In biên nhận 80mm" at bounding box center [403, 47] width 63 height 11
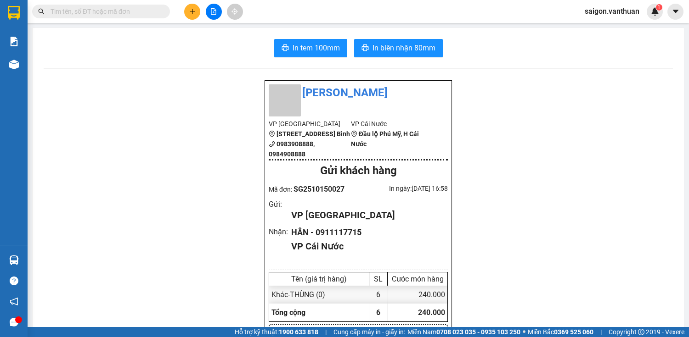
click at [192, 10] on icon "plus" at bounding box center [192, 11] width 0 height 5
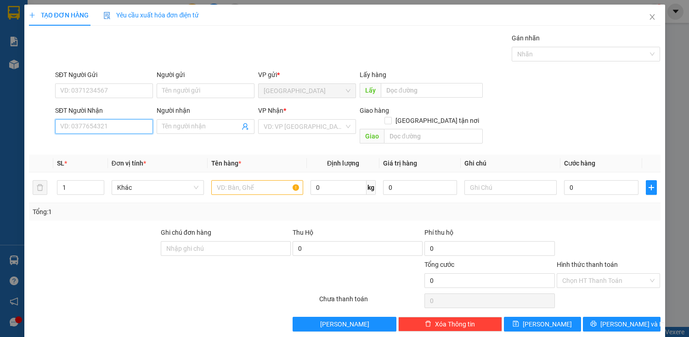
click at [112, 123] on input "SĐT Người Nhận" at bounding box center [104, 126] width 98 height 15
click at [72, 145] on div "0915433407 - DUNG" at bounding box center [103, 143] width 86 height 10
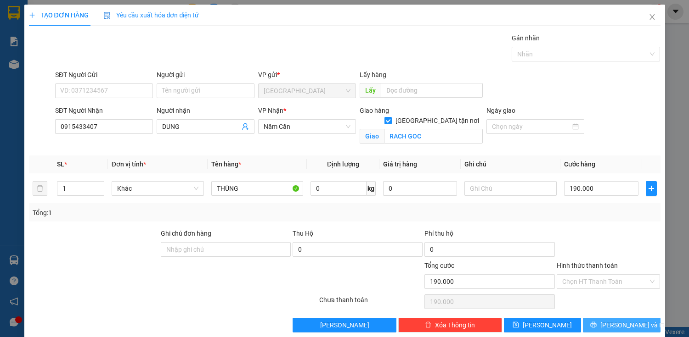
click at [596, 323] on icon "printer" at bounding box center [593, 325] width 6 height 6
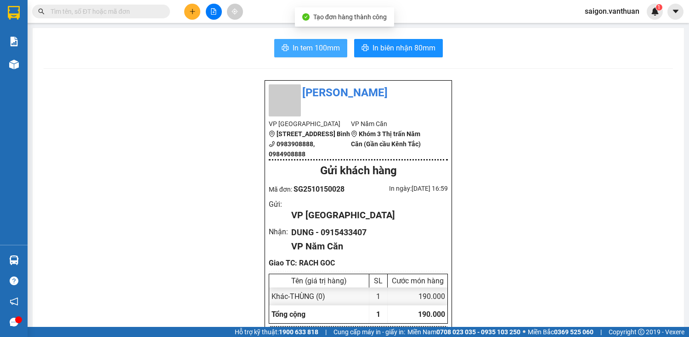
click at [324, 45] on span "In tem 100mm" at bounding box center [315, 47] width 47 height 11
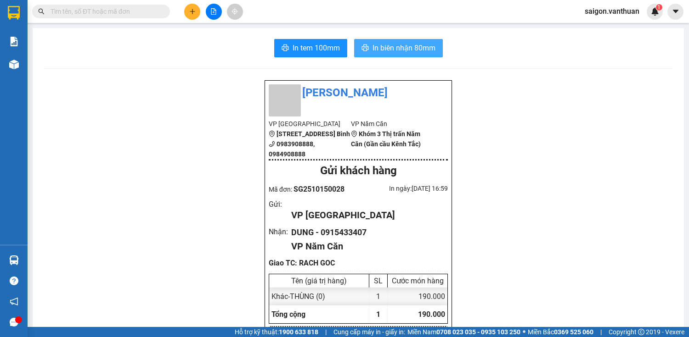
click at [421, 45] on span "In biên nhận 80mm" at bounding box center [403, 47] width 63 height 11
click at [191, 11] on icon "plus" at bounding box center [192, 11] width 5 height 0
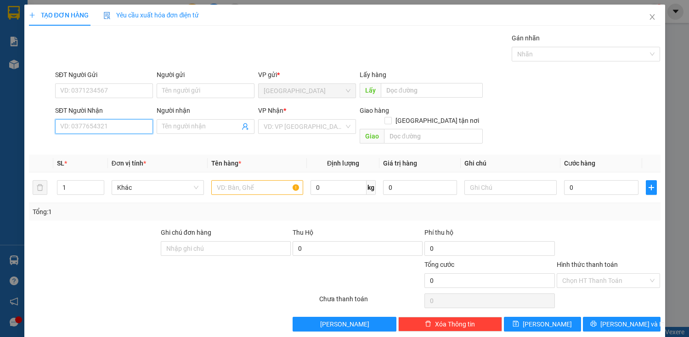
click at [73, 133] on input "SĐT Người Nhận" at bounding box center [104, 126] width 98 height 15
click at [206, 136] on div "Người nhận Tên người nhận" at bounding box center [206, 122] width 98 height 32
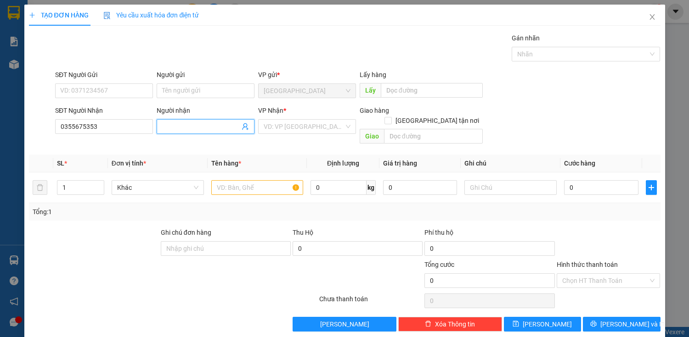
click at [210, 128] on input "Người nhận" at bounding box center [201, 127] width 78 height 10
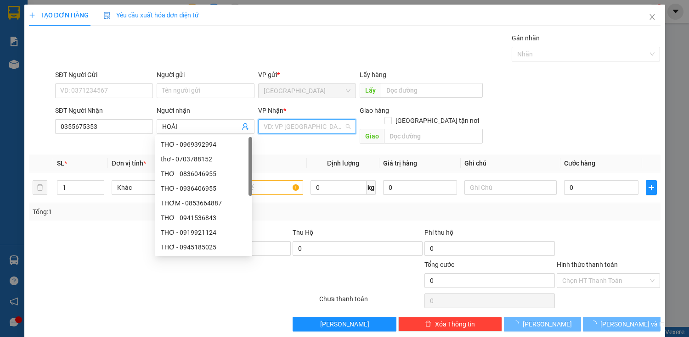
click at [304, 130] on input "search" at bounding box center [303, 127] width 80 height 14
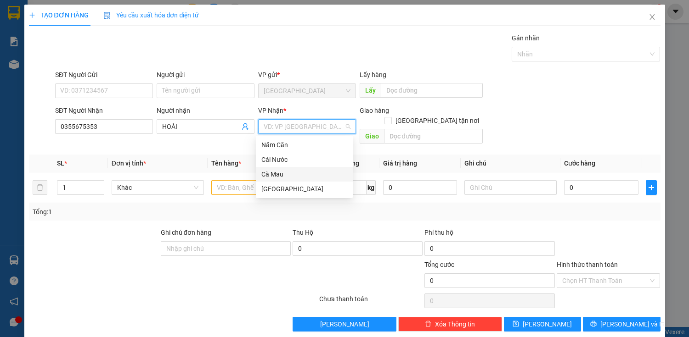
click at [291, 176] on div "Cà Mau" at bounding box center [304, 174] width 86 height 10
click at [231, 180] on input "text" at bounding box center [257, 187] width 92 height 15
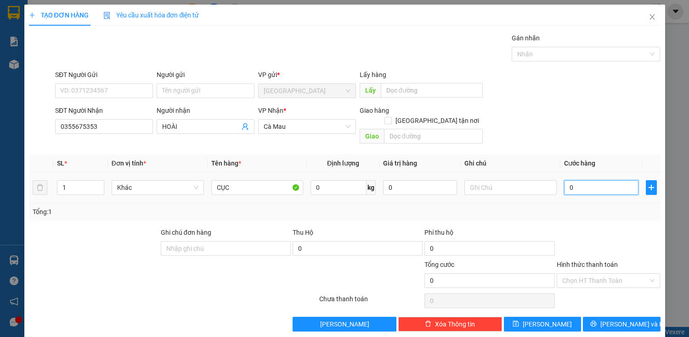
click at [581, 180] on input "0" at bounding box center [601, 187] width 74 height 15
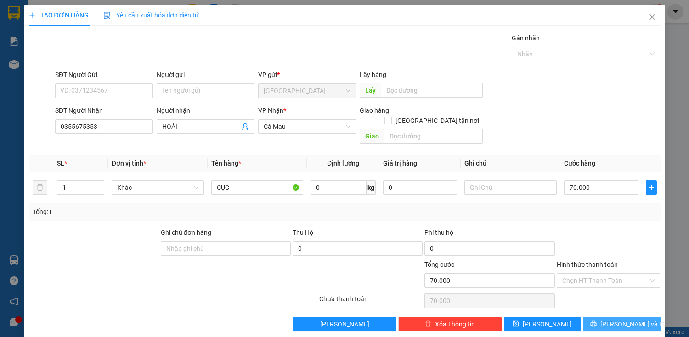
drag, startPoint x: 635, startPoint y: 313, endPoint x: 652, endPoint y: 308, distance: 17.5
click at [635, 317] on button "[PERSON_NAME] và In" at bounding box center [621, 324] width 77 height 15
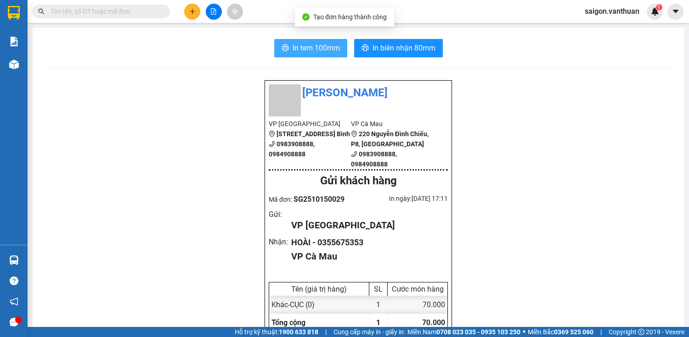
drag, startPoint x: 322, startPoint y: 48, endPoint x: 338, endPoint y: 48, distance: 15.6
click at [324, 48] on span "In tem 100mm" at bounding box center [315, 47] width 47 height 11
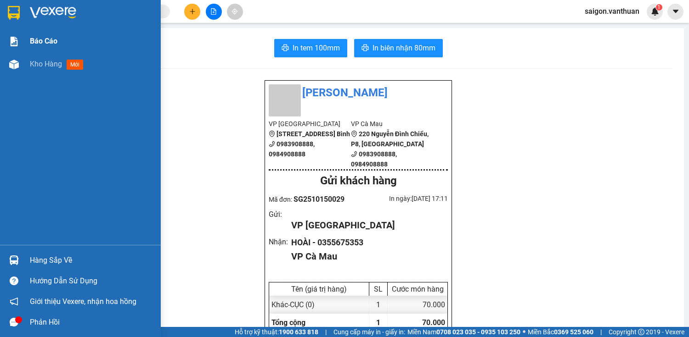
click at [8, 51] on div "Báo cáo" at bounding box center [80, 41] width 161 height 23
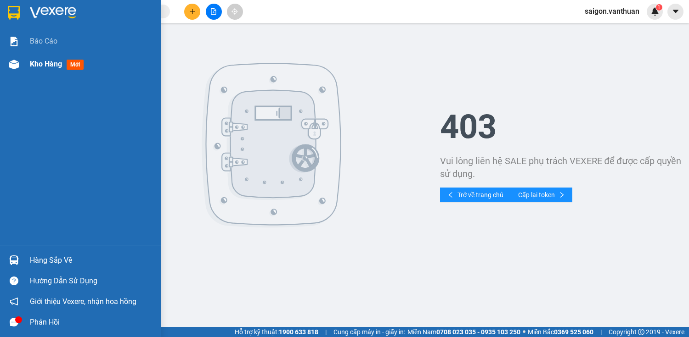
click at [10, 64] on img at bounding box center [14, 65] width 10 height 10
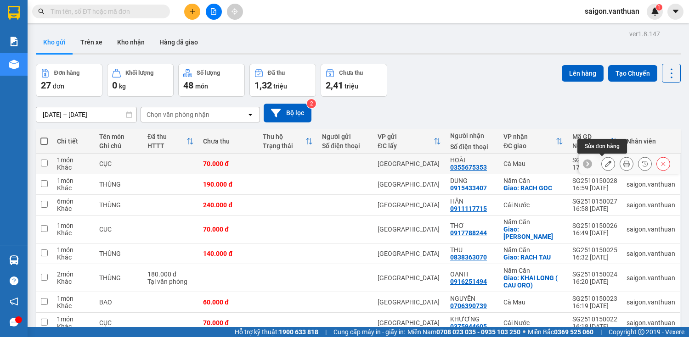
click at [601, 160] on button at bounding box center [607, 164] width 13 height 16
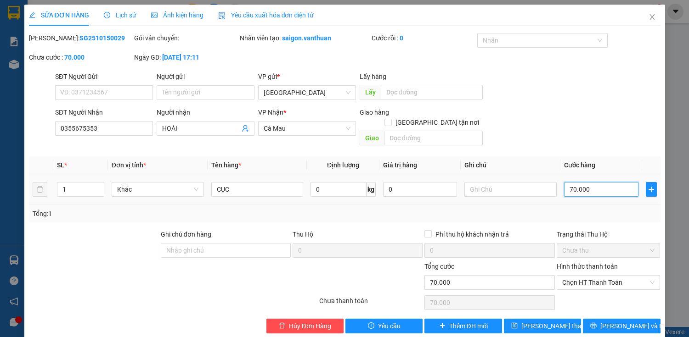
click at [573, 182] on input "70.000" at bounding box center [601, 189] width 74 height 15
drag, startPoint x: 608, startPoint y: 311, endPoint x: 619, endPoint y: 316, distance: 12.1
click at [609, 321] on span "[PERSON_NAME] và In" at bounding box center [632, 326] width 64 height 10
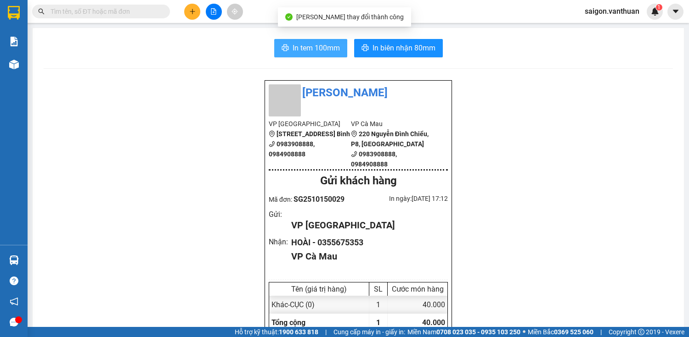
click at [287, 54] on button "In tem 100mm" at bounding box center [310, 48] width 73 height 18
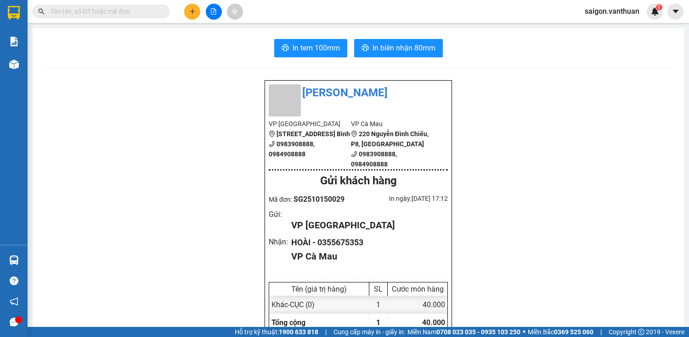
click at [194, 17] on button at bounding box center [192, 12] width 16 height 16
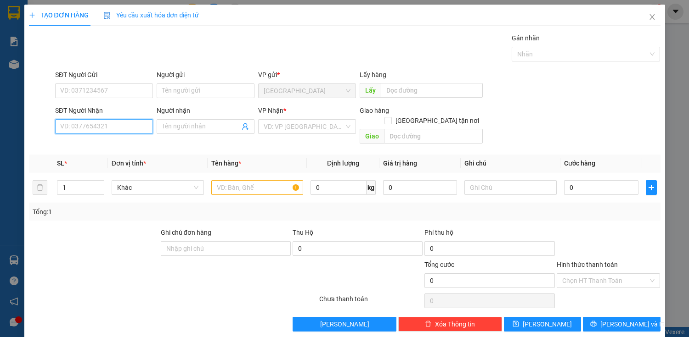
click at [118, 123] on input "SĐT Người Nhận" at bounding box center [104, 126] width 98 height 15
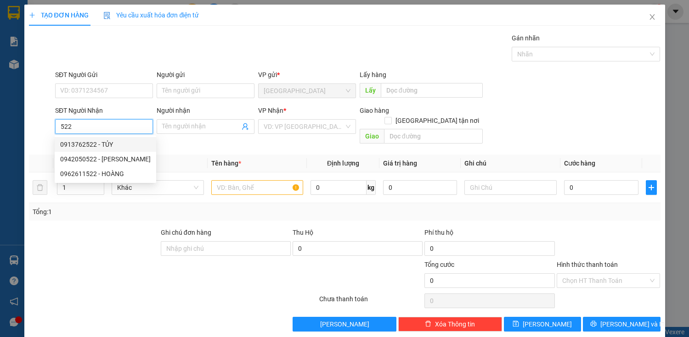
drag, startPoint x: 96, startPoint y: 142, endPoint x: 113, endPoint y: 139, distance: 16.8
click at [97, 142] on div "0913762522 - TỦY" at bounding box center [105, 145] width 90 height 10
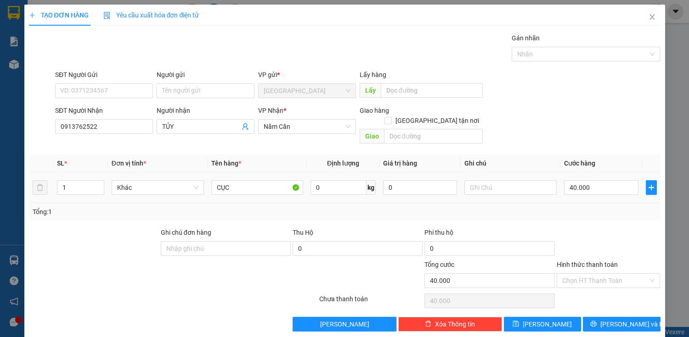
click at [553, 173] on td at bounding box center [510, 188] width 100 height 31
click at [564, 180] on input "40.000" at bounding box center [601, 187] width 74 height 15
drag, startPoint x: 600, startPoint y: 319, endPoint x: 611, endPoint y: 317, distance: 12.2
click at [600, 318] on button "[PERSON_NAME] và In" at bounding box center [621, 324] width 77 height 15
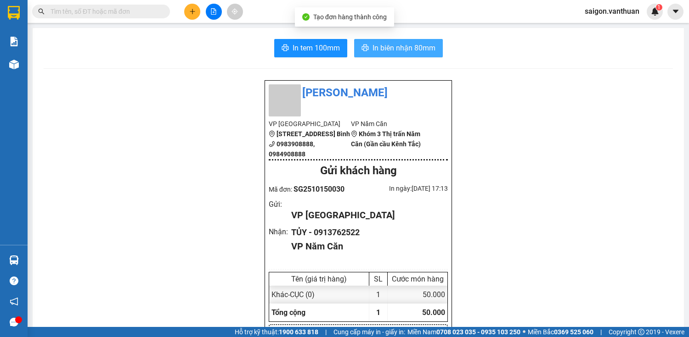
drag, startPoint x: 370, startPoint y: 46, endPoint x: 386, endPoint y: 59, distance: 19.9
click at [387, 50] on span "In biên nhận 80mm" at bounding box center [403, 47] width 63 height 11
drag, startPoint x: 391, startPoint y: 48, endPoint x: 398, endPoint y: 51, distance: 8.3
click at [391, 48] on span "In biên nhận 80mm" at bounding box center [403, 47] width 63 height 11
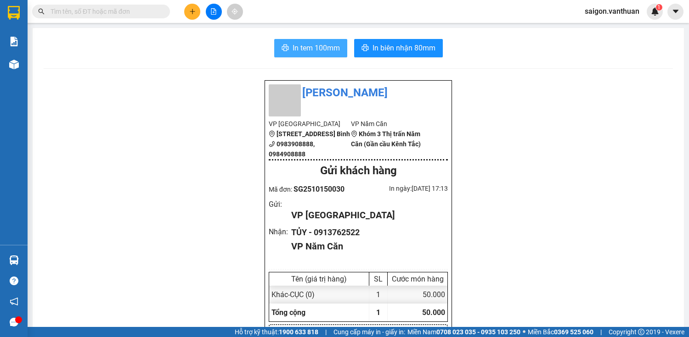
click at [308, 48] on span "In tem 100mm" at bounding box center [315, 47] width 47 height 11
click at [191, 11] on icon "plus" at bounding box center [192, 11] width 6 height 6
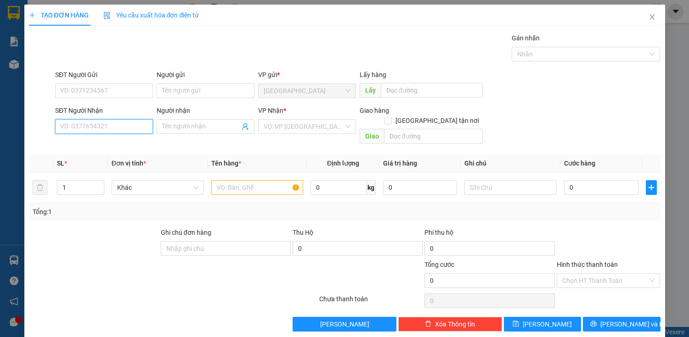
click at [129, 127] on input "SĐT Người Nhận" at bounding box center [104, 126] width 98 height 15
click at [137, 138] on div "0914116577 - VI TÍNH VỮNG TIN" at bounding box center [107, 144] width 105 height 15
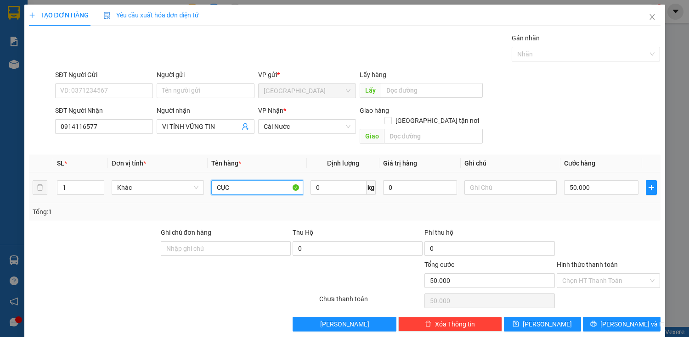
click at [270, 180] on input "CỤC" at bounding box center [257, 187] width 92 height 15
click at [584, 182] on input "50.000" at bounding box center [601, 187] width 74 height 15
click at [567, 180] on input "50.000" at bounding box center [601, 187] width 74 height 15
click at [577, 182] on input "50.000" at bounding box center [601, 187] width 74 height 15
click at [567, 180] on input "50.000" at bounding box center [601, 187] width 74 height 15
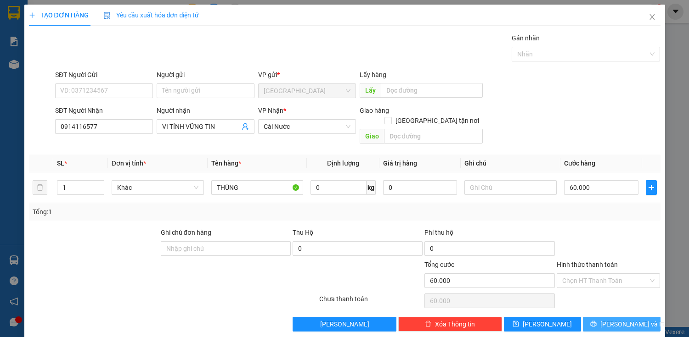
click at [615, 319] on span "[PERSON_NAME] và In" at bounding box center [632, 324] width 64 height 10
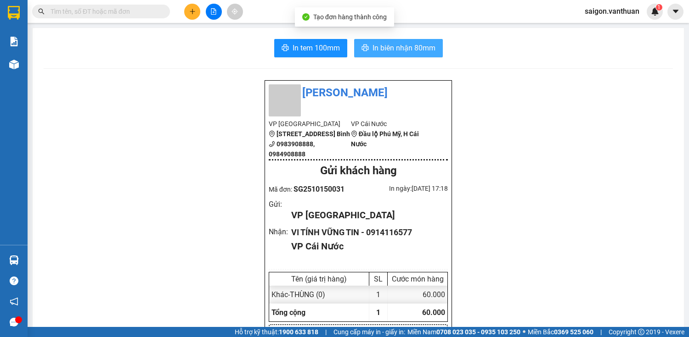
drag, startPoint x: 364, startPoint y: 47, endPoint x: 367, endPoint y: 43, distance: 4.7
click at [364, 47] on icon "printer" at bounding box center [364, 48] width 7 height 6
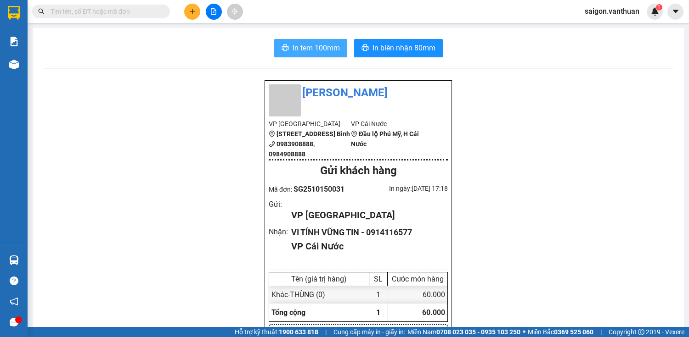
click at [319, 50] on span "In tem 100mm" at bounding box center [315, 47] width 47 height 11
click at [190, 10] on icon "plus" at bounding box center [192, 11] width 6 height 6
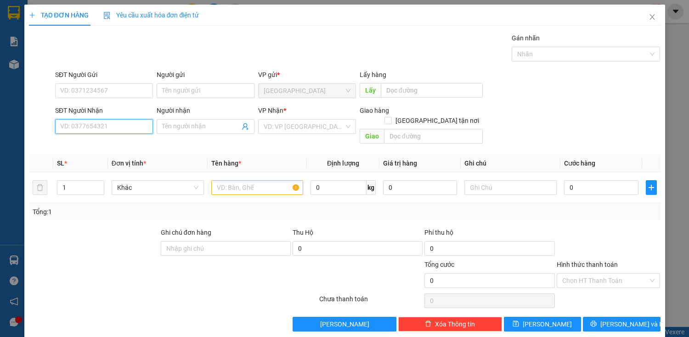
click at [123, 133] on input "SĐT Người Nhận" at bounding box center [104, 126] width 98 height 15
click at [129, 140] on div "0915725001 - AN" at bounding box center [103, 145] width 86 height 10
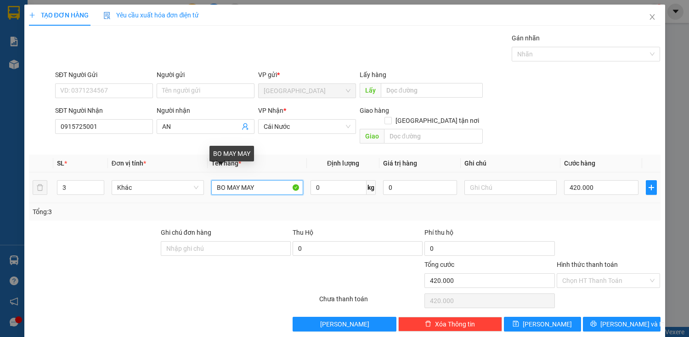
click at [272, 180] on input "BO MAY MAY" at bounding box center [257, 187] width 92 height 15
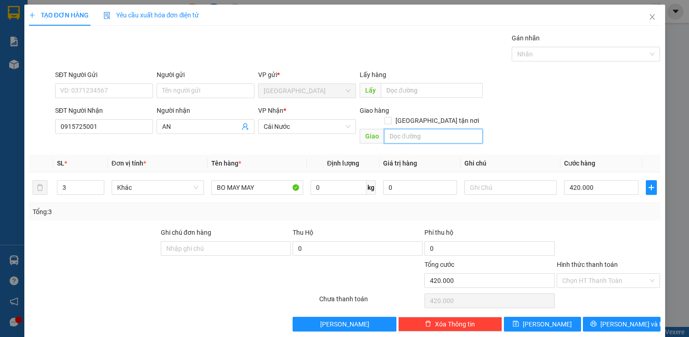
click at [402, 129] on input "text" at bounding box center [433, 136] width 99 height 15
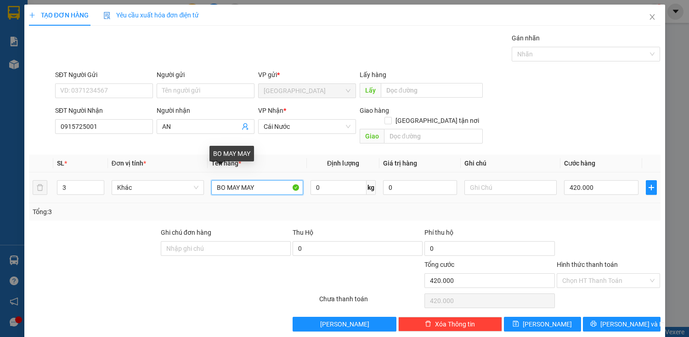
click at [283, 180] on input "BO MAY MAY" at bounding box center [257, 187] width 92 height 15
click at [101, 188] on span "down" at bounding box center [99, 191] width 6 height 6
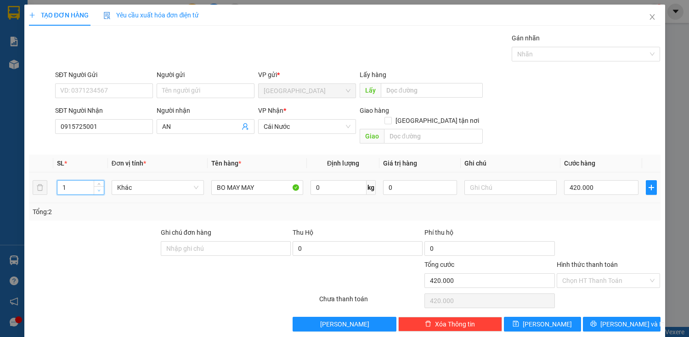
click at [101, 188] on span "down" at bounding box center [99, 191] width 6 height 6
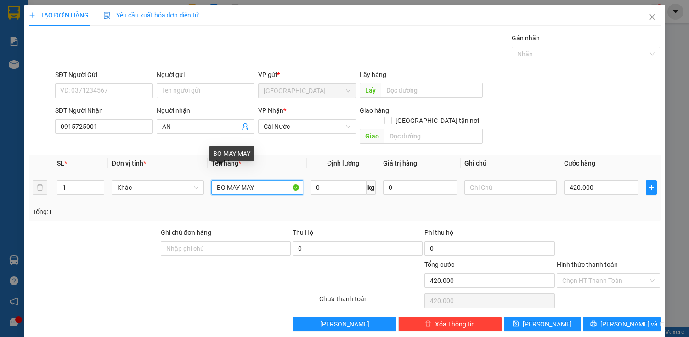
click at [264, 182] on input "BO MAY MAY" at bounding box center [257, 187] width 92 height 15
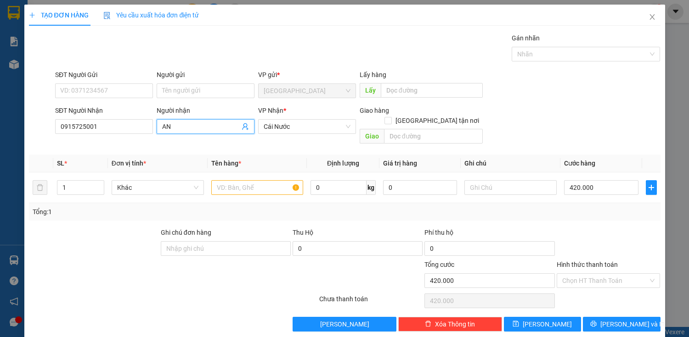
click at [233, 126] on input "AN" at bounding box center [201, 127] width 78 height 10
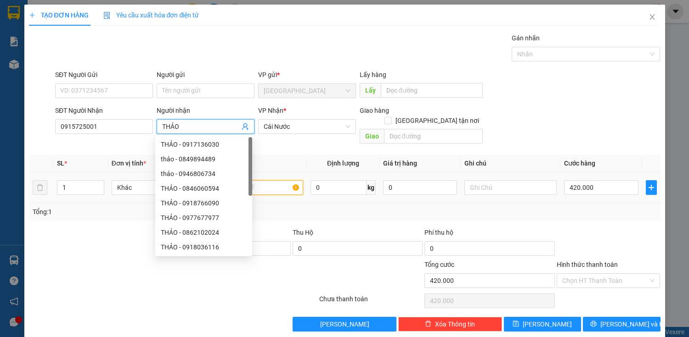
drag, startPoint x: 283, startPoint y: 179, endPoint x: 304, endPoint y: 173, distance: 21.8
click at [283, 180] on input "text" at bounding box center [257, 187] width 92 height 15
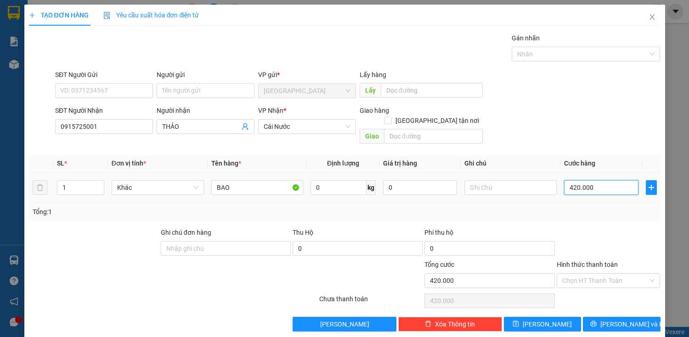
click at [583, 182] on input "420.000" at bounding box center [601, 187] width 74 height 15
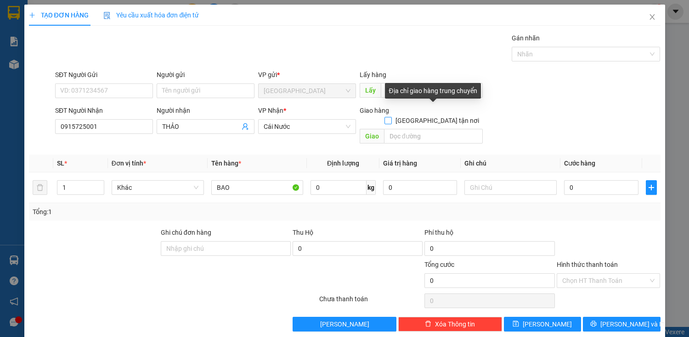
click at [437, 116] on span "[GEOGRAPHIC_DATA] tận nơi" at bounding box center [437, 121] width 91 height 10
click at [391, 117] on input "[GEOGRAPHIC_DATA] tận nơi" at bounding box center [387, 120] width 6 height 6
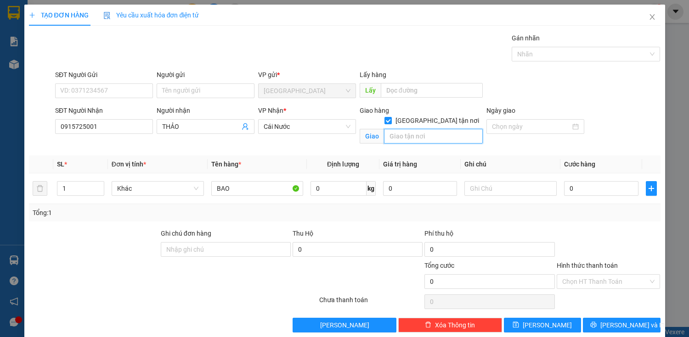
click at [426, 131] on input "text" at bounding box center [433, 136] width 99 height 15
click at [575, 185] on input "0" at bounding box center [601, 188] width 74 height 15
click at [596, 322] on icon "printer" at bounding box center [593, 325] width 6 height 6
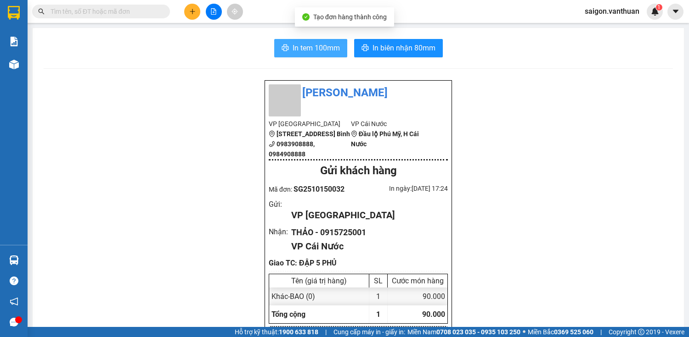
click at [332, 49] on span "In tem 100mm" at bounding box center [315, 47] width 47 height 11
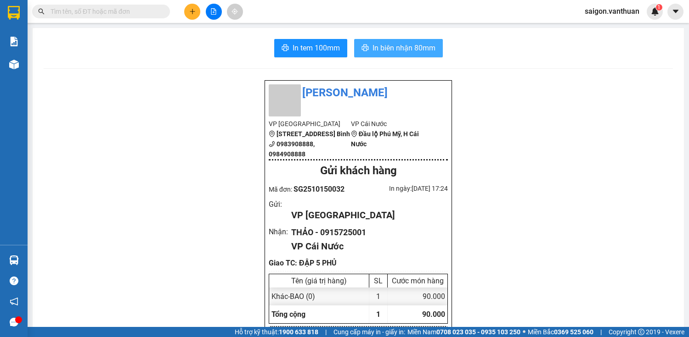
click at [415, 56] on button "In biên nhận 80mm" at bounding box center [398, 48] width 89 height 18
click at [417, 53] on span "In biên nhận 80mm" at bounding box center [403, 47] width 63 height 11
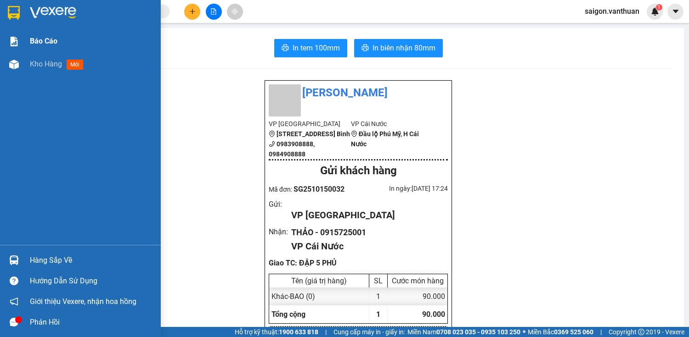
click at [11, 51] on div "Báo cáo" at bounding box center [80, 41] width 161 height 23
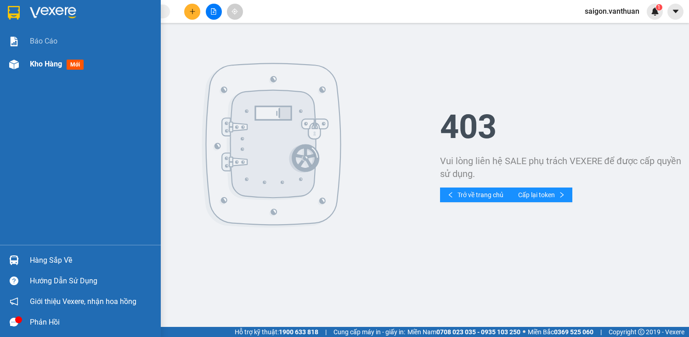
drag, startPoint x: 17, startPoint y: 62, endPoint x: 26, endPoint y: 59, distance: 9.3
click at [17, 62] on img at bounding box center [14, 65] width 10 height 10
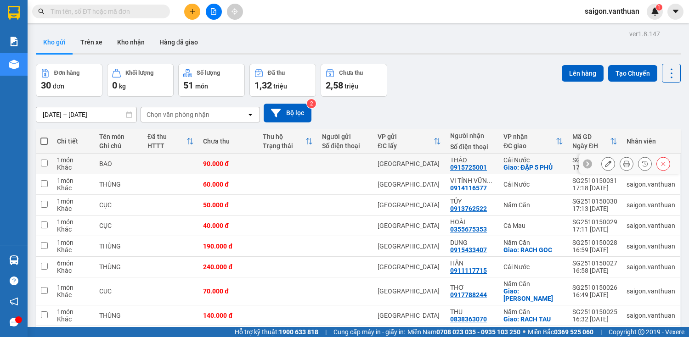
click at [605, 165] on icon at bounding box center [608, 164] width 6 height 6
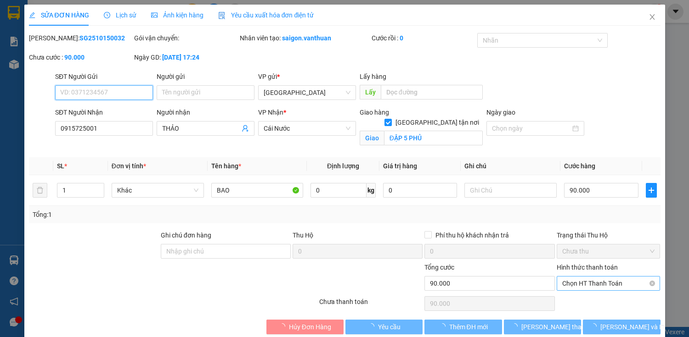
click at [609, 280] on span "Chọn HT Thanh Toán" at bounding box center [608, 284] width 93 height 14
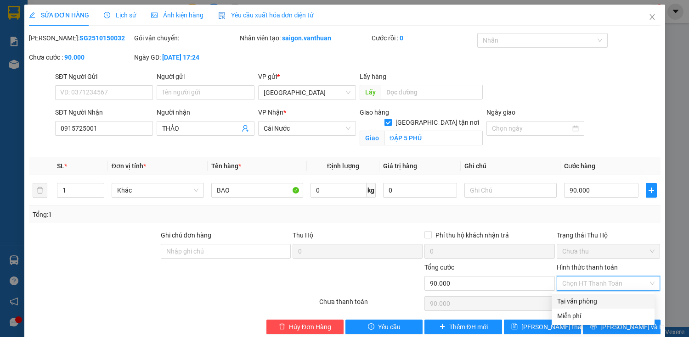
click at [600, 301] on div "Tại văn phòng" at bounding box center [603, 302] width 92 height 10
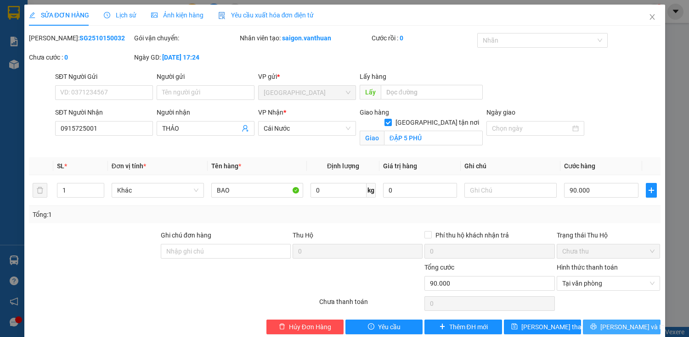
click at [596, 327] on icon "printer" at bounding box center [593, 327] width 6 height 6
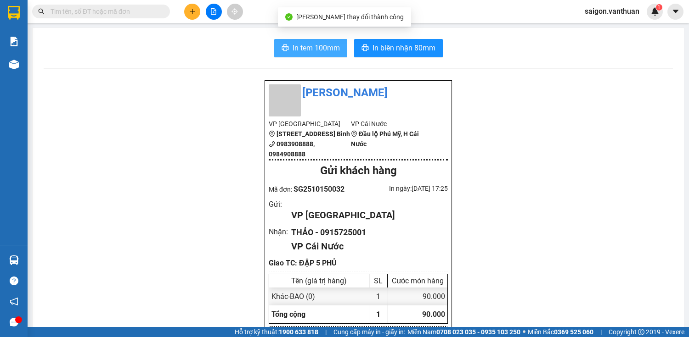
click at [336, 42] on span "In tem 100mm" at bounding box center [315, 47] width 47 height 11
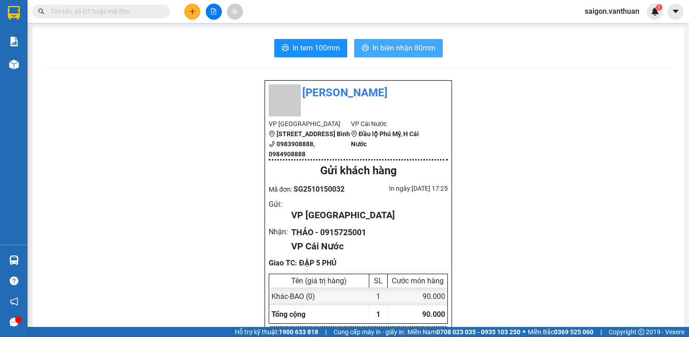
click at [434, 39] on button "In biên nhận 80mm" at bounding box center [398, 48] width 89 height 18
click at [191, 17] on button at bounding box center [192, 12] width 16 height 16
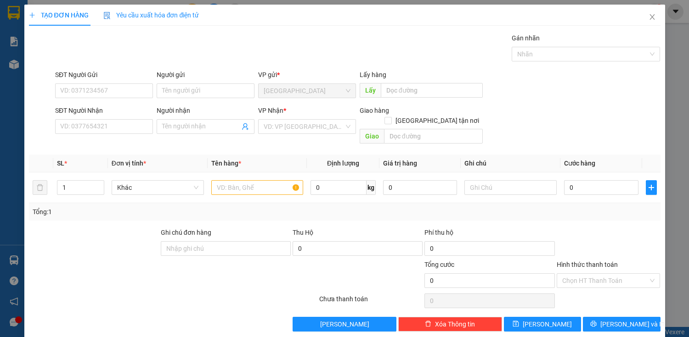
click at [120, 136] on div "SĐT Người Nhận VD: 0377654321" at bounding box center [104, 122] width 98 height 32
click at [123, 130] on input "SĐT Người Nhận" at bounding box center [104, 126] width 98 height 15
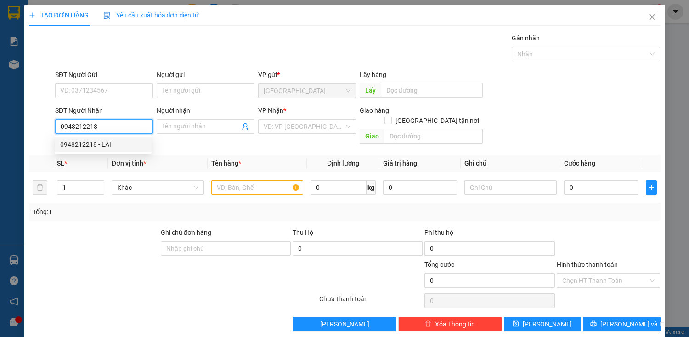
click at [127, 144] on div "0948212218 - LÀI" at bounding box center [103, 145] width 86 height 10
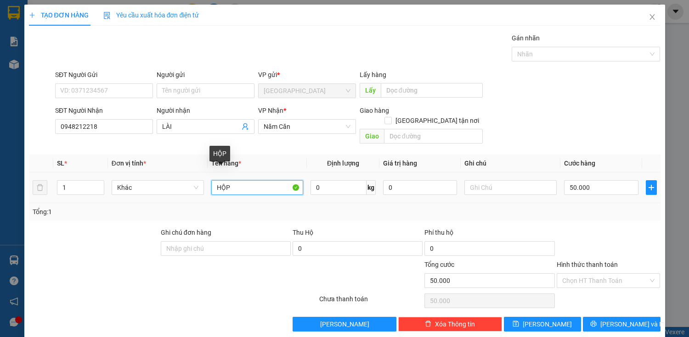
click at [260, 182] on input "HỘP" at bounding box center [257, 187] width 92 height 15
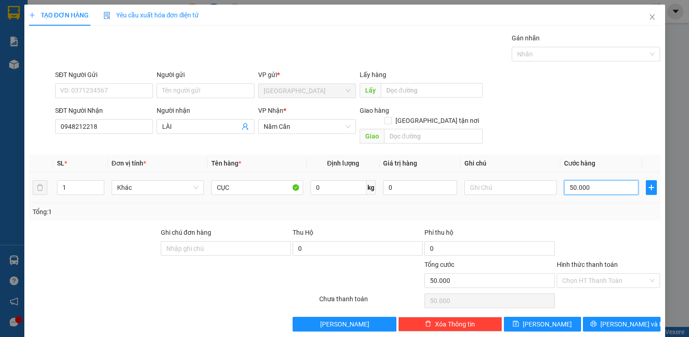
click at [572, 180] on input "50.000" at bounding box center [601, 187] width 74 height 15
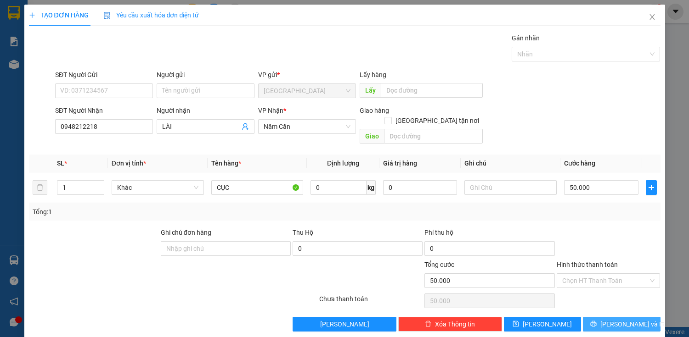
click at [625, 319] on span "[PERSON_NAME] và In" at bounding box center [632, 324] width 64 height 10
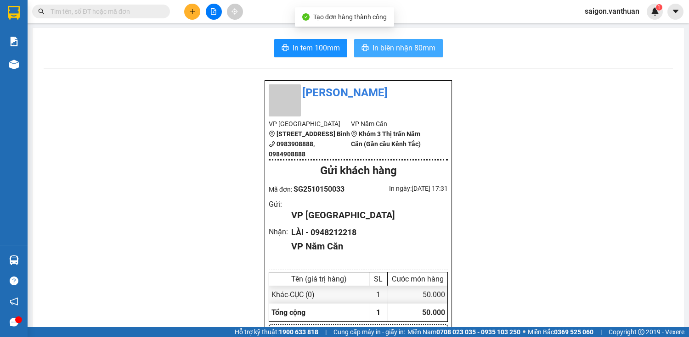
click at [414, 47] on span "In biên nhận 80mm" at bounding box center [403, 47] width 63 height 11
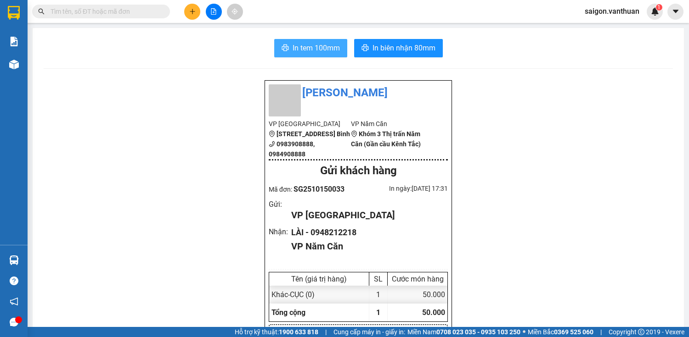
drag, startPoint x: 319, startPoint y: 42, endPoint x: 334, endPoint y: 42, distance: 14.7
click at [320, 42] on span "In tem 100mm" at bounding box center [315, 47] width 47 height 11
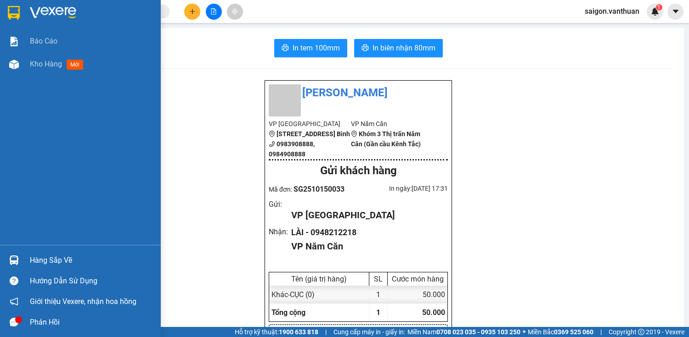
click at [17, 59] on div at bounding box center [14, 64] width 16 height 16
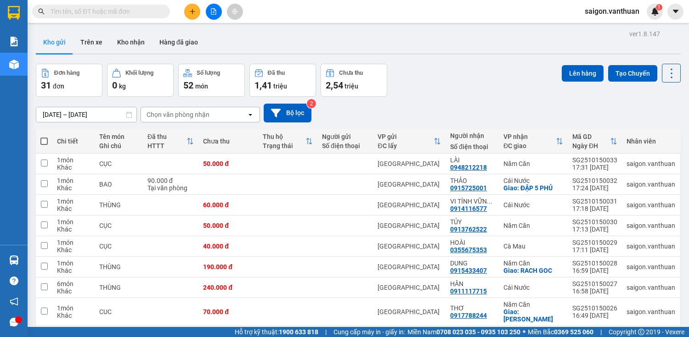
drag, startPoint x: 643, startPoint y: 298, endPoint x: 648, endPoint y: 314, distance: 16.1
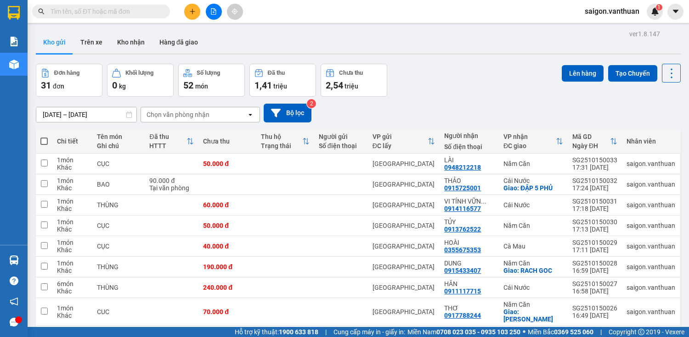
drag, startPoint x: 45, startPoint y: 141, endPoint x: 62, endPoint y: 144, distance: 16.8
click at [51, 143] on th at bounding box center [44, 141] width 17 height 24
drag, startPoint x: 43, startPoint y: 140, endPoint x: 70, endPoint y: 136, distance: 27.5
click at [44, 140] on span at bounding box center [43, 141] width 7 height 7
click at [44, 137] on input "checkbox" at bounding box center [44, 137] width 0 height 0
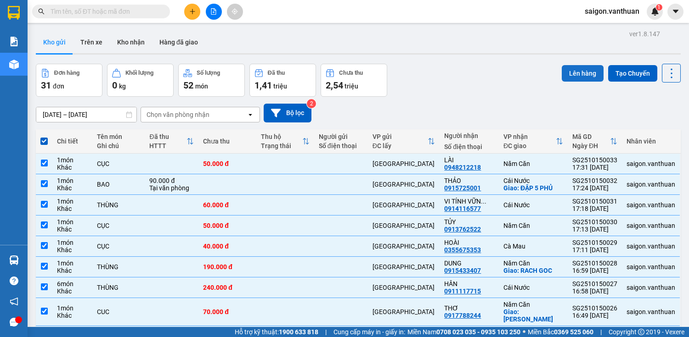
click at [580, 79] on button "Lên hàng" at bounding box center [582, 73] width 42 height 17
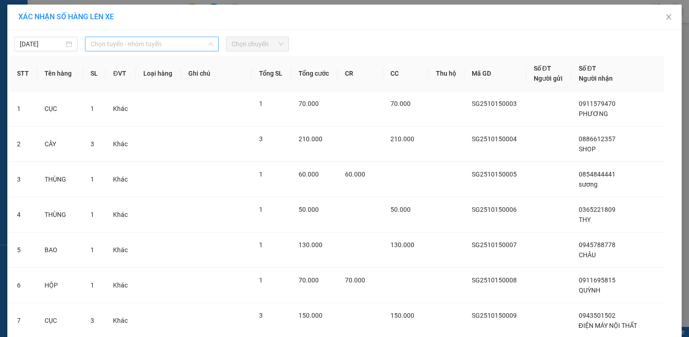
drag, startPoint x: 116, startPoint y: 48, endPoint x: 102, endPoint y: 75, distance: 30.0
click at [118, 48] on span "Chọn tuyến - nhóm tuyến" at bounding box center [151, 44] width 123 height 14
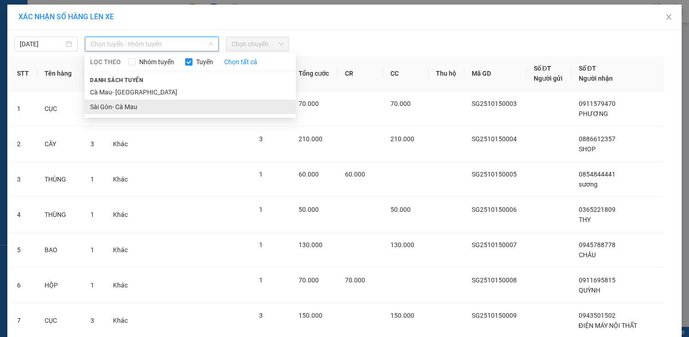
drag, startPoint x: 102, startPoint y: 105, endPoint x: 110, endPoint y: 101, distance: 9.5
click at [102, 106] on li "Sài Gòn- Cà Mau" at bounding box center [189, 107] width 211 height 15
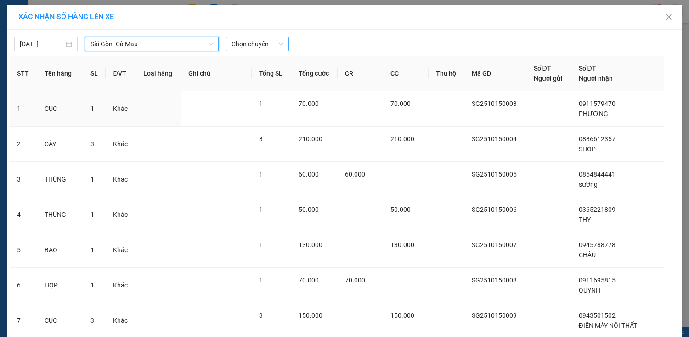
click at [274, 48] on span "Chọn chuyến" at bounding box center [257, 44] width 52 height 14
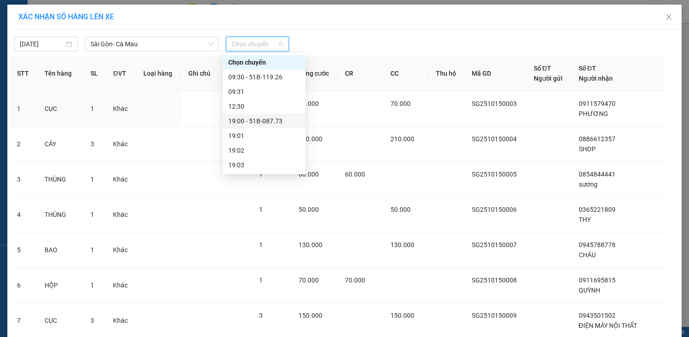
click at [277, 116] on div "19:00 - 51B-087.73" at bounding box center [264, 121] width 72 height 10
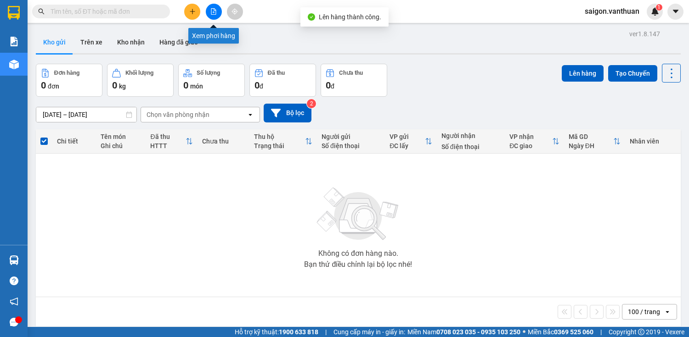
click at [217, 6] on button at bounding box center [214, 12] width 16 height 16
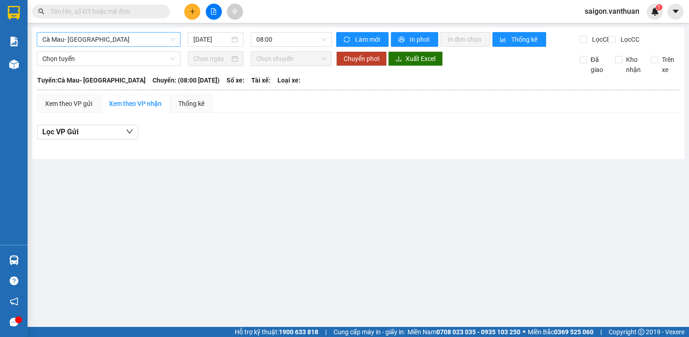
click at [92, 39] on span "Cà Mau- [GEOGRAPHIC_DATA]" at bounding box center [108, 40] width 133 height 14
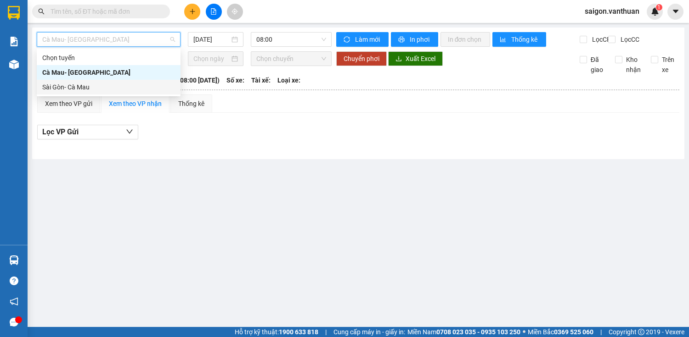
click at [75, 87] on div "Sài Gòn- Cà Mau" at bounding box center [108, 87] width 133 height 10
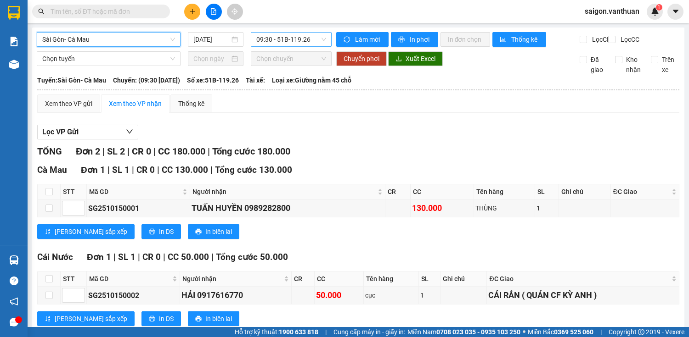
click at [261, 44] on span "09:30 - 51B-119.26" at bounding box center [291, 40] width 70 height 14
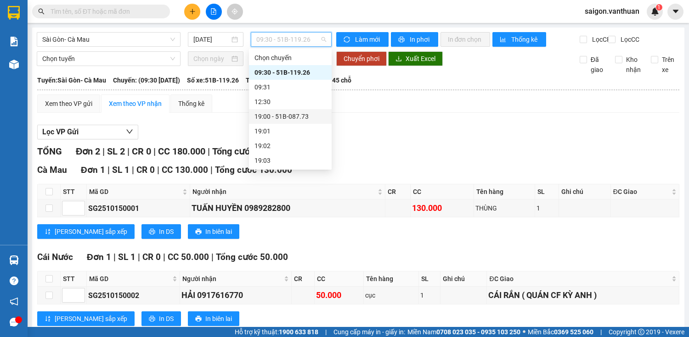
click at [310, 114] on div "19:00 - 51B-087.73" at bounding box center [290, 117] width 72 height 10
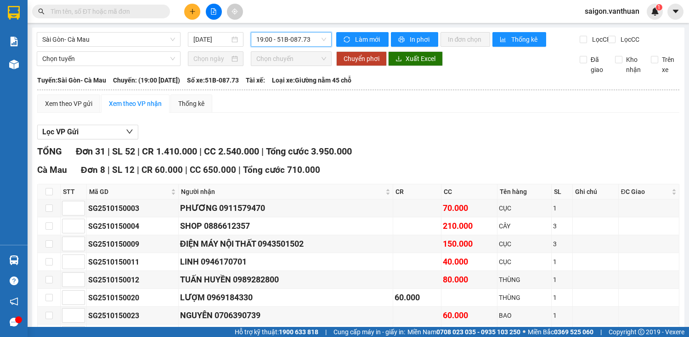
click at [189, 14] on button at bounding box center [192, 12] width 16 height 16
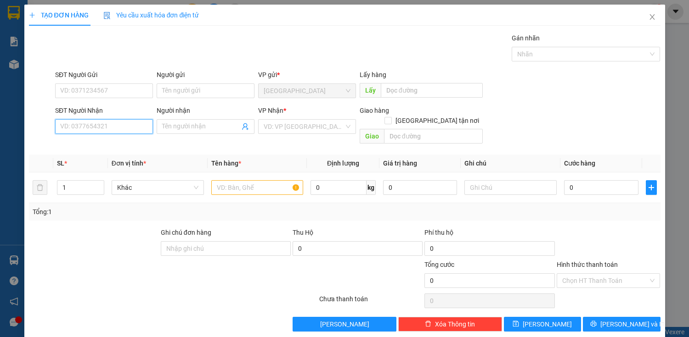
click at [95, 125] on input "SĐT Người Nhận" at bounding box center [104, 126] width 98 height 15
click at [114, 141] on div "0919434343 - THÚY" at bounding box center [103, 145] width 86 height 10
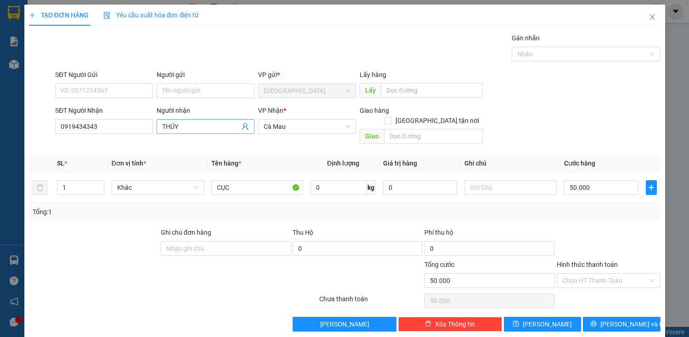
click at [207, 129] on input "THÚY" at bounding box center [201, 127] width 78 height 10
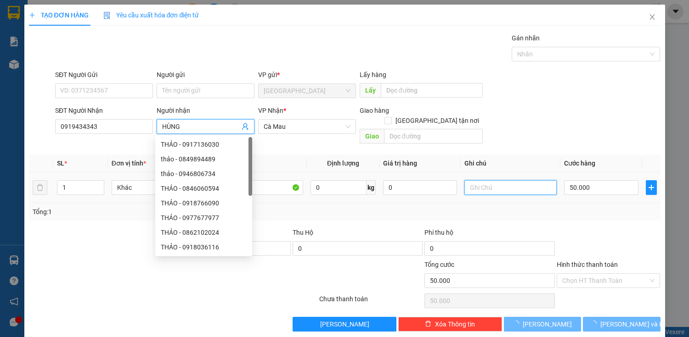
click at [499, 180] on input "text" at bounding box center [510, 187] width 92 height 15
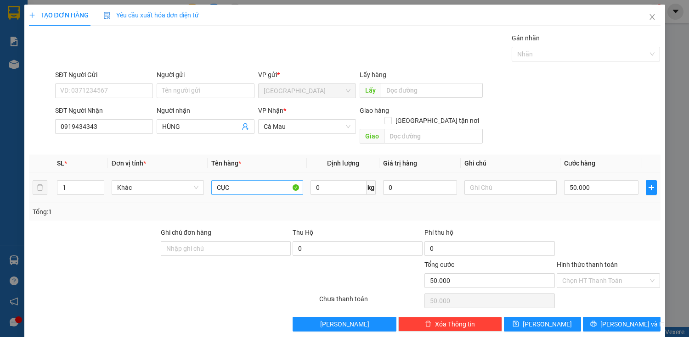
drag, startPoint x: 286, startPoint y: 161, endPoint x: 283, endPoint y: 173, distance: 12.6
click at [286, 162] on th "Tên hàng *" at bounding box center [257, 164] width 100 height 18
click at [283, 180] on input "CỤC" at bounding box center [257, 187] width 92 height 15
click at [642, 182] on td at bounding box center [651, 188] width 18 height 31
click at [622, 180] on input "50.000" at bounding box center [601, 187] width 74 height 15
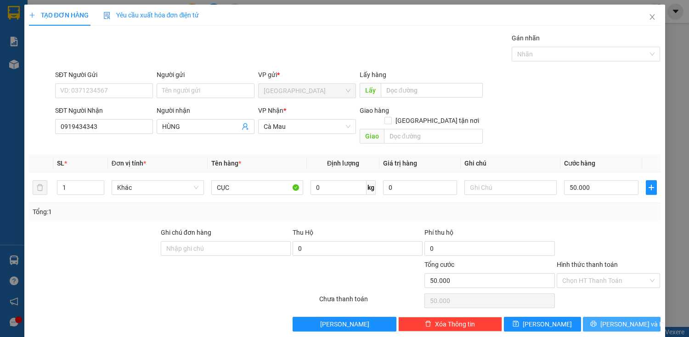
drag, startPoint x: 606, startPoint y: 318, endPoint x: 635, endPoint y: 313, distance: 29.8
click at [616, 317] on button "[PERSON_NAME] và In" at bounding box center [621, 324] width 77 height 15
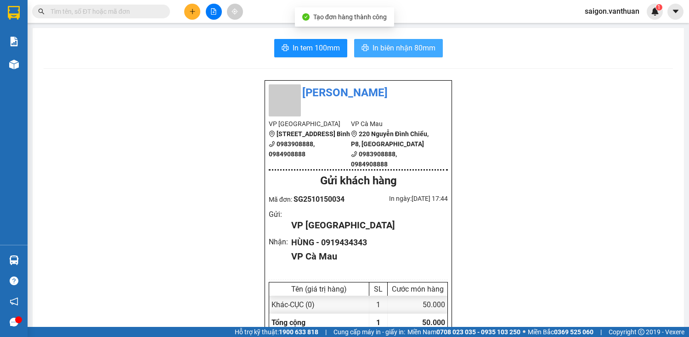
drag, startPoint x: 374, startPoint y: 38, endPoint x: 378, endPoint y: 47, distance: 9.9
click at [378, 49] on span "In biên nhận 80mm" at bounding box center [403, 47] width 63 height 11
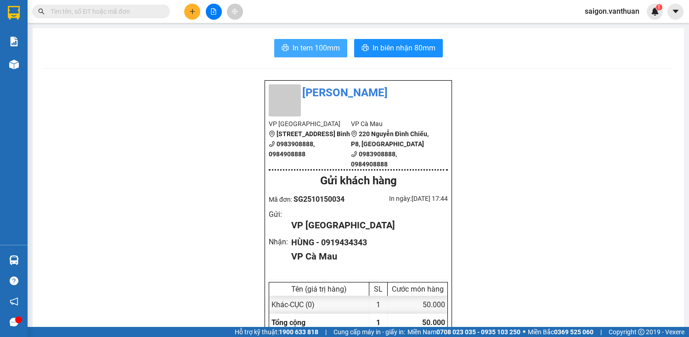
click at [305, 53] on span "In tem 100mm" at bounding box center [315, 47] width 47 height 11
click at [191, 11] on icon "plus" at bounding box center [192, 11] width 5 height 0
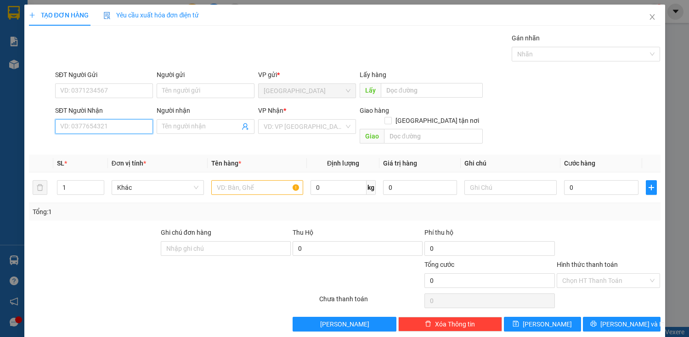
click at [138, 125] on input "SĐT Người Nhận" at bounding box center [104, 126] width 98 height 15
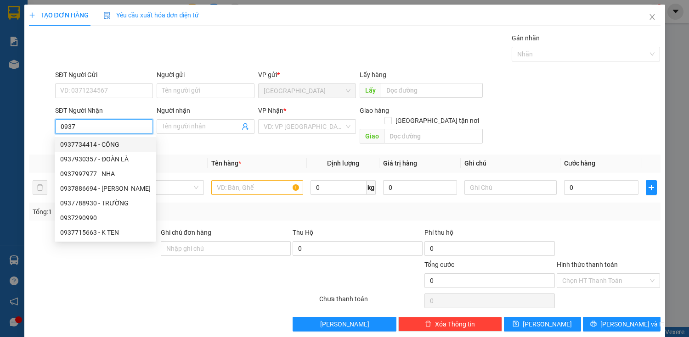
click at [103, 141] on div "0937734414 - CÔNG" at bounding box center [105, 145] width 90 height 10
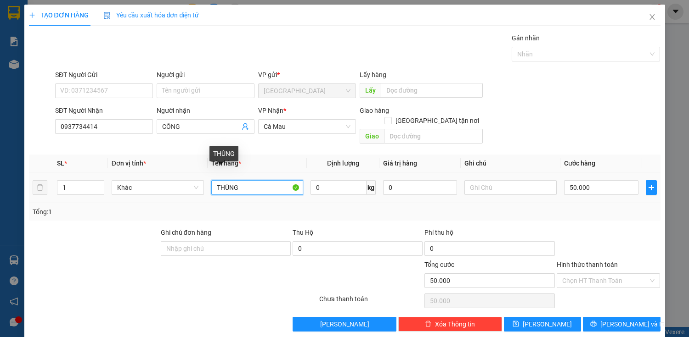
click at [251, 180] on input "THÙNG" at bounding box center [257, 187] width 92 height 15
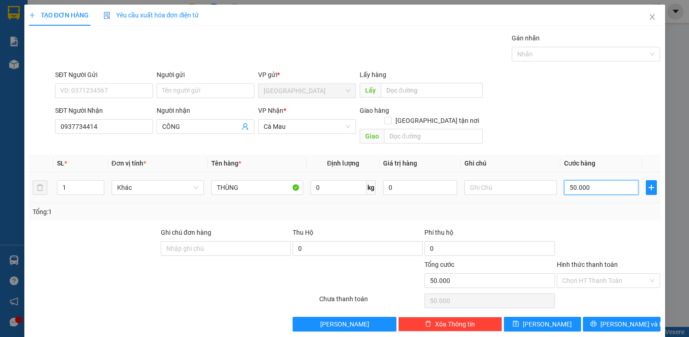
click at [578, 183] on input "50.000" at bounding box center [601, 187] width 74 height 15
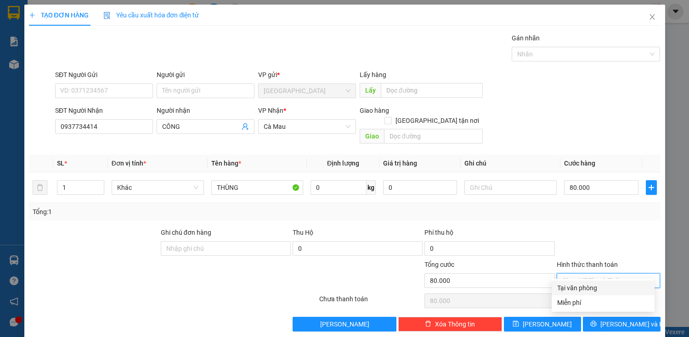
click at [616, 274] on input "Hình thức thanh toán" at bounding box center [605, 281] width 86 height 14
click at [597, 291] on div "Tại văn phòng" at bounding box center [603, 288] width 92 height 10
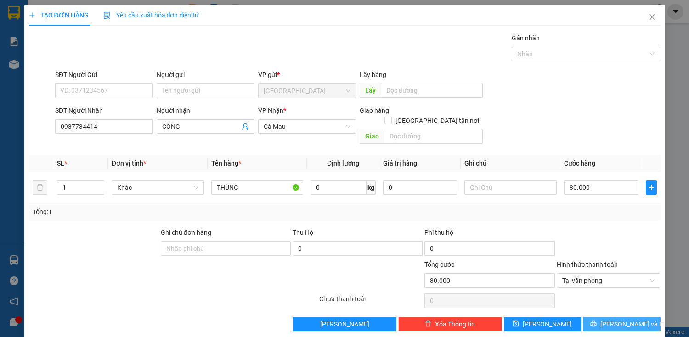
click at [607, 317] on button "[PERSON_NAME] và In" at bounding box center [621, 324] width 77 height 15
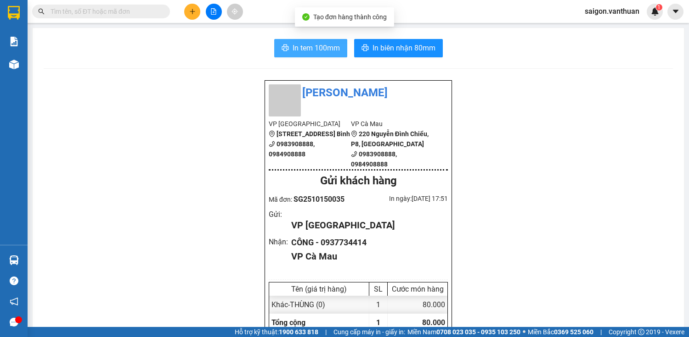
click at [298, 46] on span "In tem 100mm" at bounding box center [315, 47] width 47 height 11
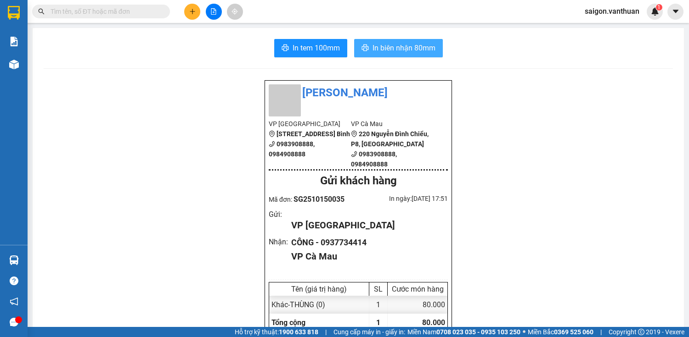
click at [395, 46] on span "In biên nhận 80mm" at bounding box center [403, 47] width 63 height 11
click at [192, 13] on icon "plus" at bounding box center [192, 11] width 0 height 5
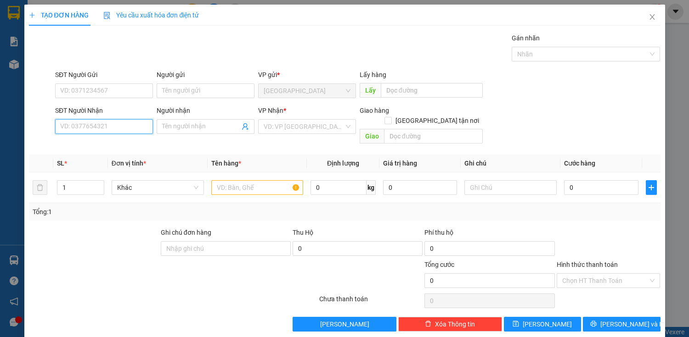
click at [96, 127] on input "SĐT Người Nhận" at bounding box center [104, 126] width 98 height 15
click at [94, 140] on div "0915578457 - [PERSON_NAME]" at bounding box center [105, 145] width 90 height 10
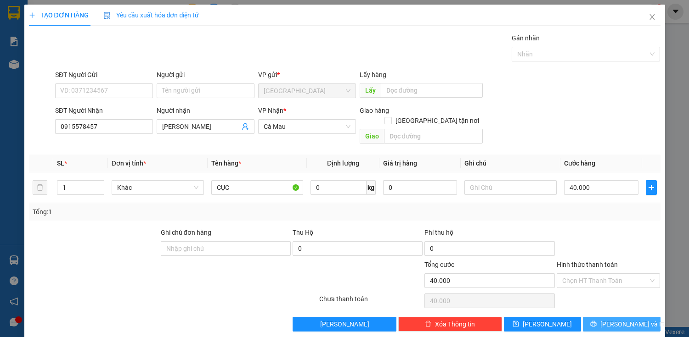
click at [608, 319] on span "[PERSON_NAME] và In" at bounding box center [632, 324] width 64 height 10
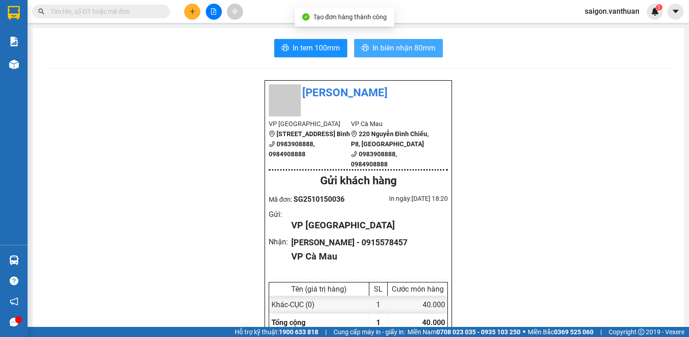
click at [394, 45] on span "In biên nhận 80mm" at bounding box center [403, 47] width 63 height 11
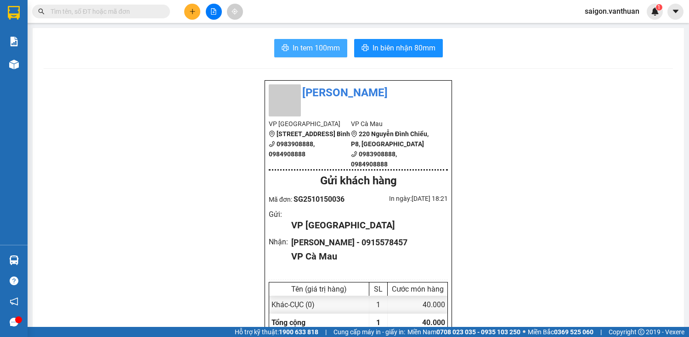
click at [313, 50] on span "In tem 100mm" at bounding box center [315, 47] width 47 height 11
click at [193, 9] on icon "plus" at bounding box center [192, 11] width 6 height 6
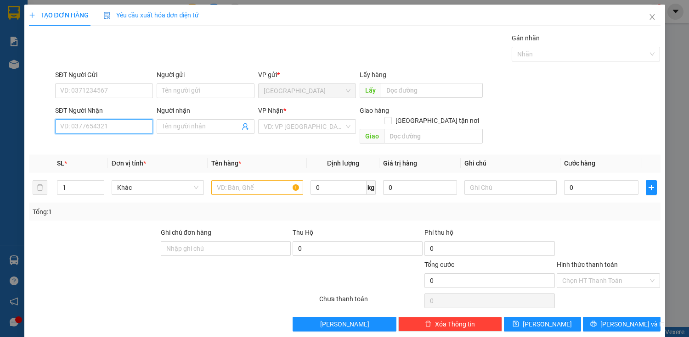
click at [104, 122] on input "SĐT Người Nhận" at bounding box center [104, 126] width 98 height 15
click at [112, 146] on div "0855412055 - 7 thanh" at bounding box center [103, 145] width 86 height 10
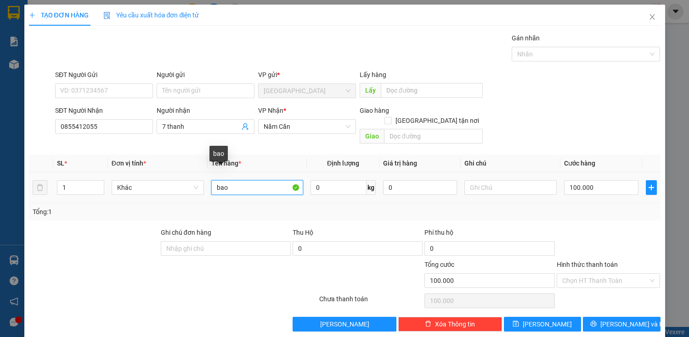
click at [249, 180] on input "bao" at bounding box center [257, 187] width 92 height 15
click at [605, 180] on input "100.000" at bounding box center [601, 187] width 74 height 15
click at [620, 305] on div "Transit Pickup Surcharge Ids Transit Deliver Surcharge Ids Transit Deliver Surc…" at bounding box center [344, 182] width 631 height 299
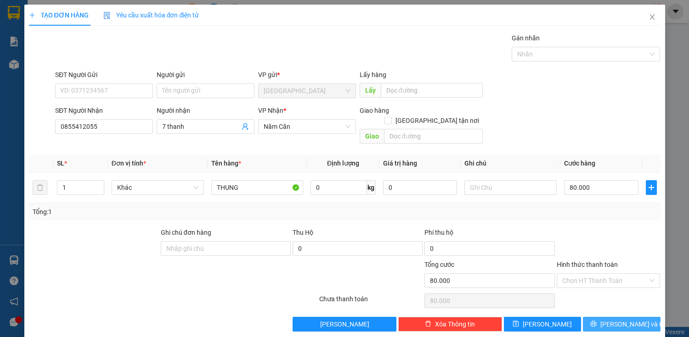
click at [617, 319] on span "[PERSON_NAME] và In" at bounding box center [632, 324] width 64 height 10
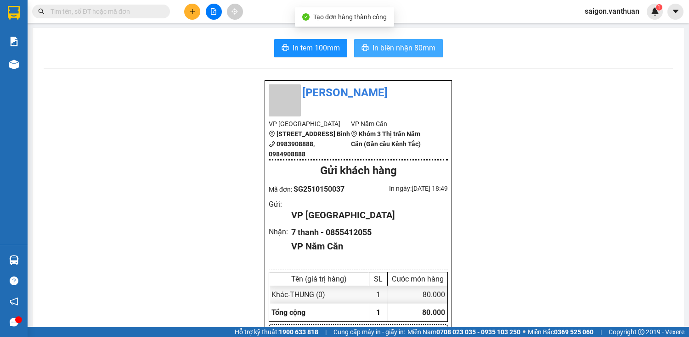
click at [383, 48] on span "In biên nhận 80mm" at bounding box center [403, 47] width 63 height 11
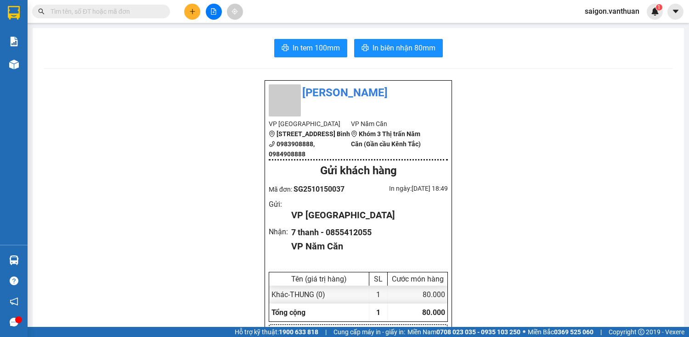
click at [305, 42] on span "In tem 100mm" at bounding box center [315, 47] width 47 height 11
drag, startPoint x: 316, startPoint y: 237, endPoint x: 391, endPoint y: 231, distance: 75.6
click at [395, 329] on div "Chưa cước : 80.000 VND" at bounding box center [358, 334] width 170 height 11
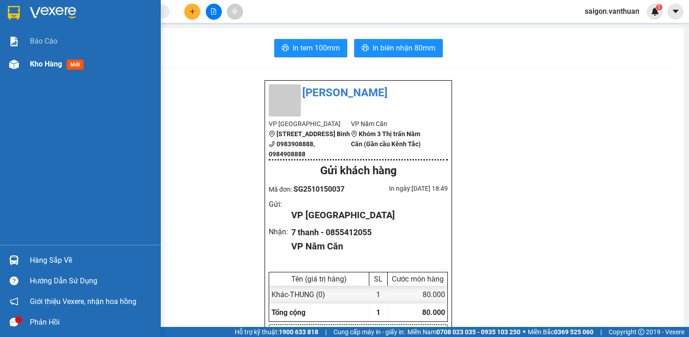
drag, startPoint x: 8, startPoint y: 56, endPoint x: 11, endPoint y: 60, distance: 5.1
click at [9, 56] on div "Kho hàng mới" at bounding box center [80, 64] width 161 height 23
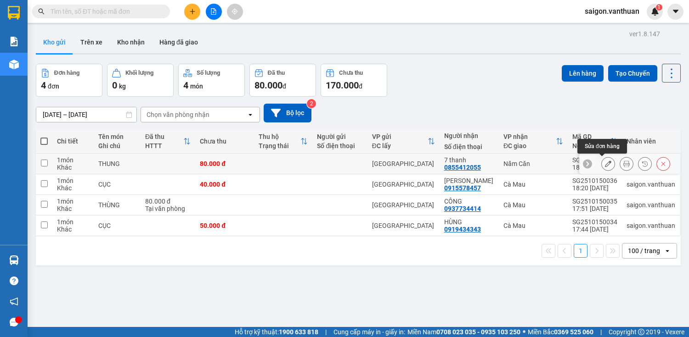
click at [601, 156] on button at bounding box center [607, 164] width 13 height 16
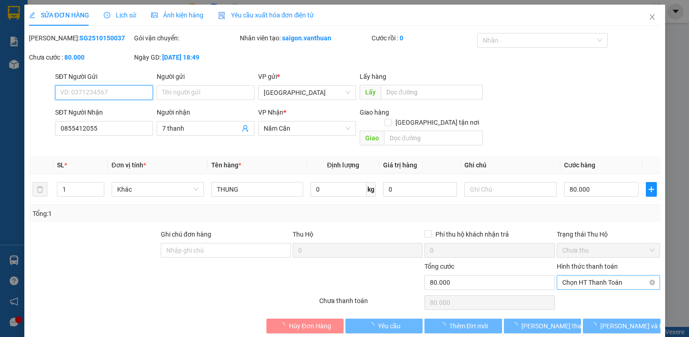
click at [618, 276] on span "Chọn HT Thanh Toán" at bounding box center [608, 283] width 93 height 14
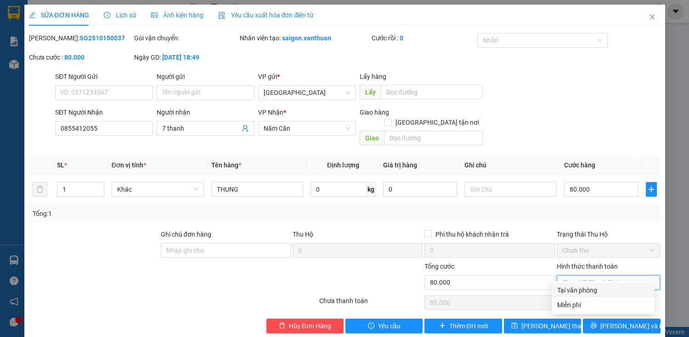
click at [611, 292] on div "Tại văn phòng" at bounding box center [603, 291] width 92 height 10
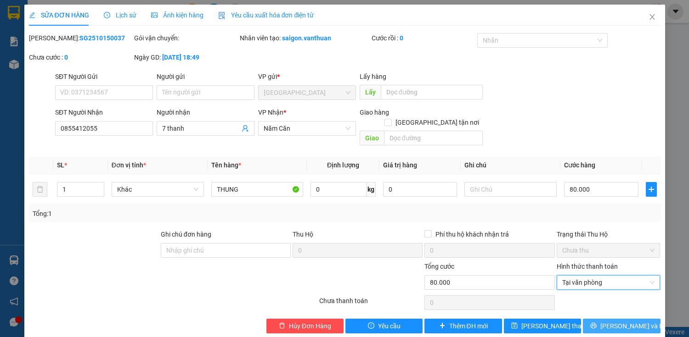
click at [612, 321] on span "[PERSON_NAME] và In" at bounding box center [632, 326] width 64 height 10
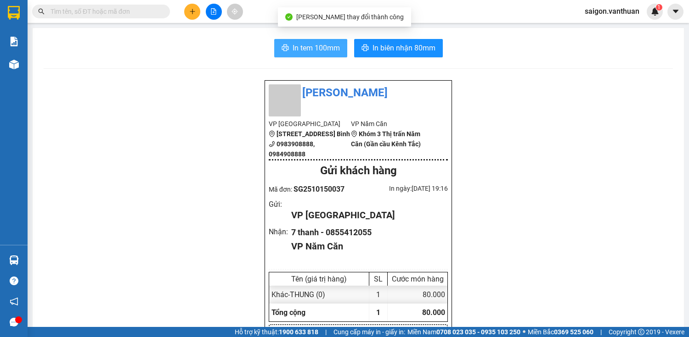
click at [325, 47] on span "In tem 100mm" at bounding box center [315, 47] width 47 height 11
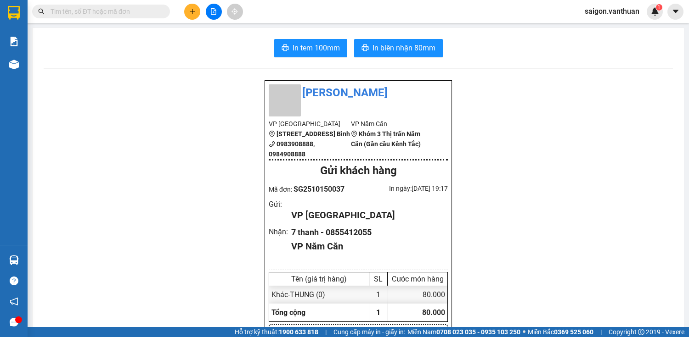
click at [215, 12] on icon "file-add" at bounding box center [213, 11] width 6 height 6
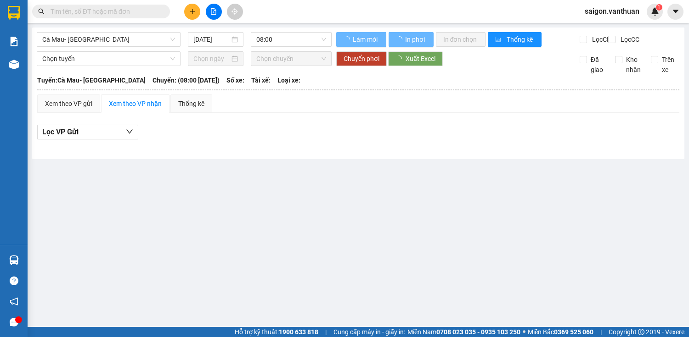
click at [114, 47] on div "Cà Mau- [GEOGRAPHIC_DATA] [DATE] 08:00" at bounding box center [184, 39] width 295 height 15
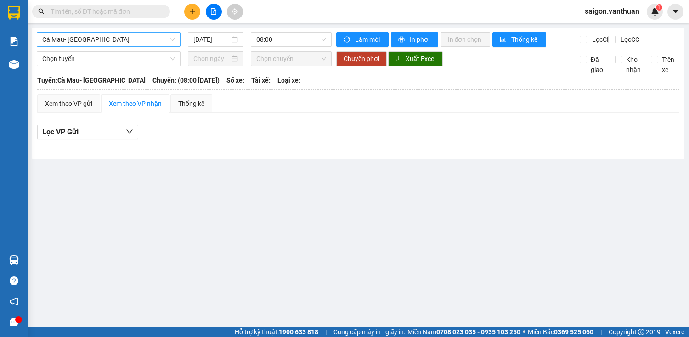
drag, startPoint x: 116, startPoint y: 40, endPoint x: 116, endPoint y: 45, distance: 5.0
click at [116, 42] on span "Cà Mau- [GEOGRAPHIC_DATA]" at bounding box center [108, 40] width 133 height 14
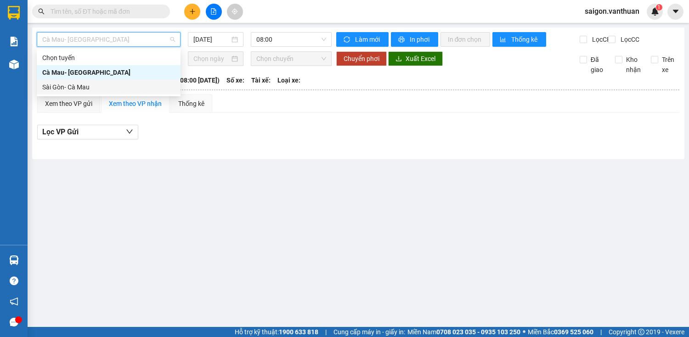
click at [102, 88] on div "Sài Gòn- Cà Mau" at bounding box center [108, 87] width 133 height 10
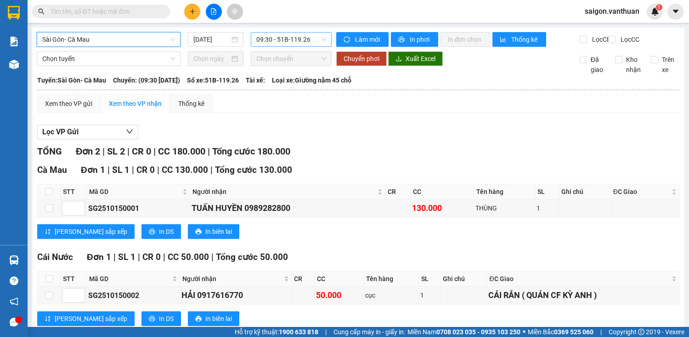
click at [290, 39] on span "09:30 - 51B-119.26" at bounding box center [291, 40] width 70 height 14
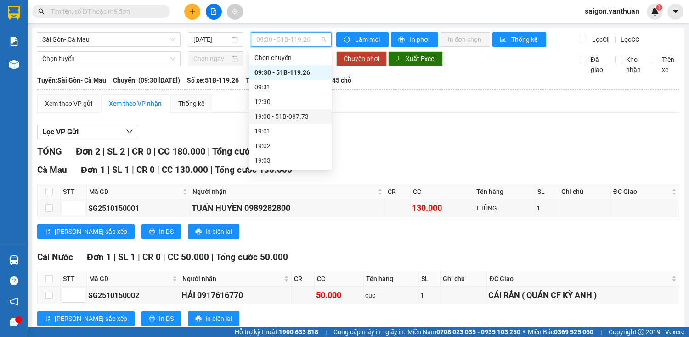
click at [298, 112] on div "19:00 - 51B-087.73" at bounding box center [290, 117] width 72 height 10
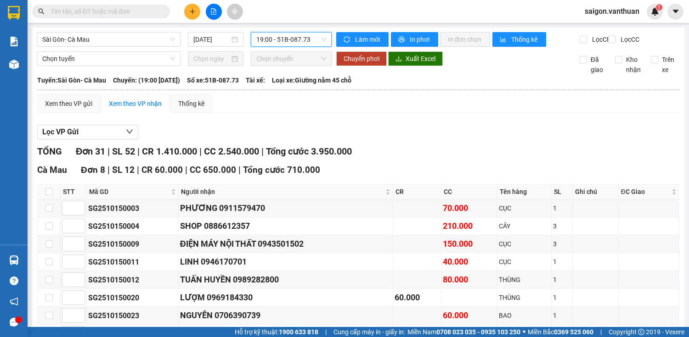
click at [286, 34] on span "19:00 - 51B-087.73" at bounding box center [291, 40] width 70 height 14
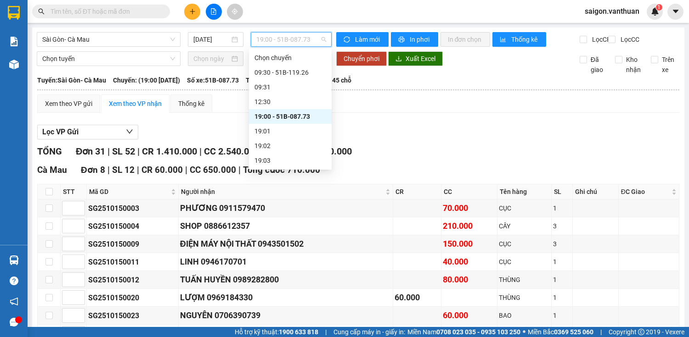
click at [286, 35] on span "19:00 - 51B-087.73" at bounding box center [291, 40] width 70 height 14
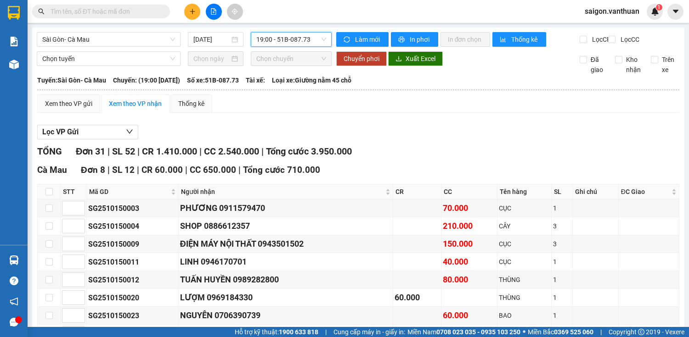
click at [305, 41] on span "19:00 - 51B-087.73" at bounding box center [291, 40] width 70 height 14
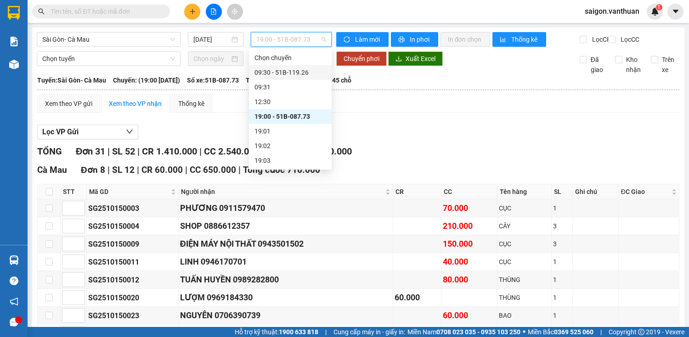
click at [297, 72] on div "09:30 - 51B-119.26" at bounding box center [290, 72] width 72 height 10
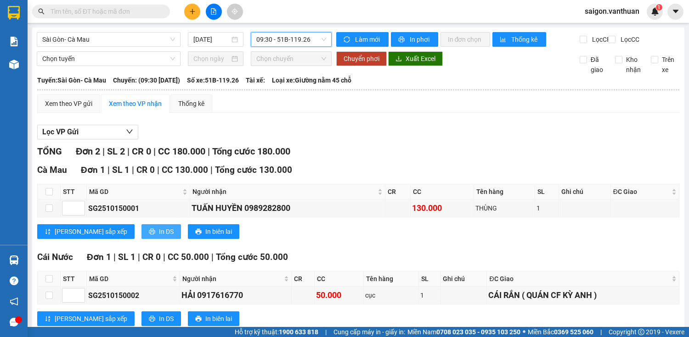
click at [159, 237] on span "In DS" at bounding box center [166, 232] width 15 height 10
click at [159, 314] on span "In DS" at bounding box center [166, 319] width 15 height 10
click at [298, 46] on span "09:30 - 51B-119.26" at bounding box center [291, 40] width 70 height 14
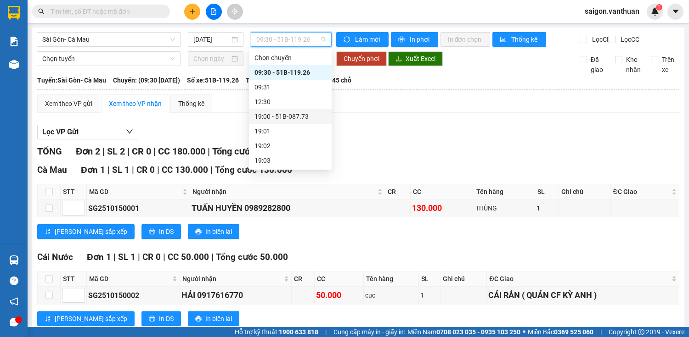
click at [289, 119] on div "19:00 - 51B-087.73" at bounding box center [290, 117] width 72 height 10
